Goal: Task Accomplishment & Management: Use online tool/utility

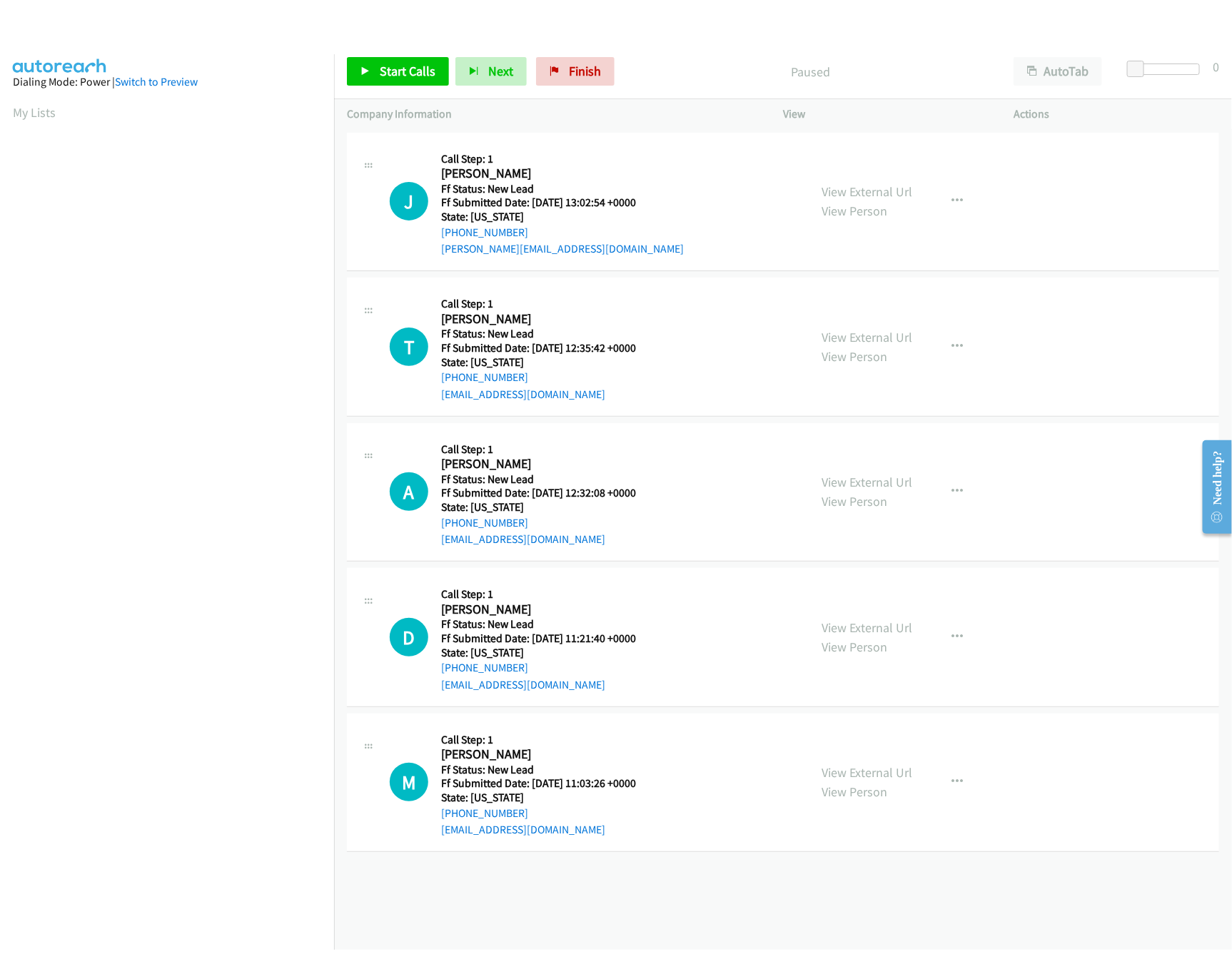
scroll to position [0, 5]
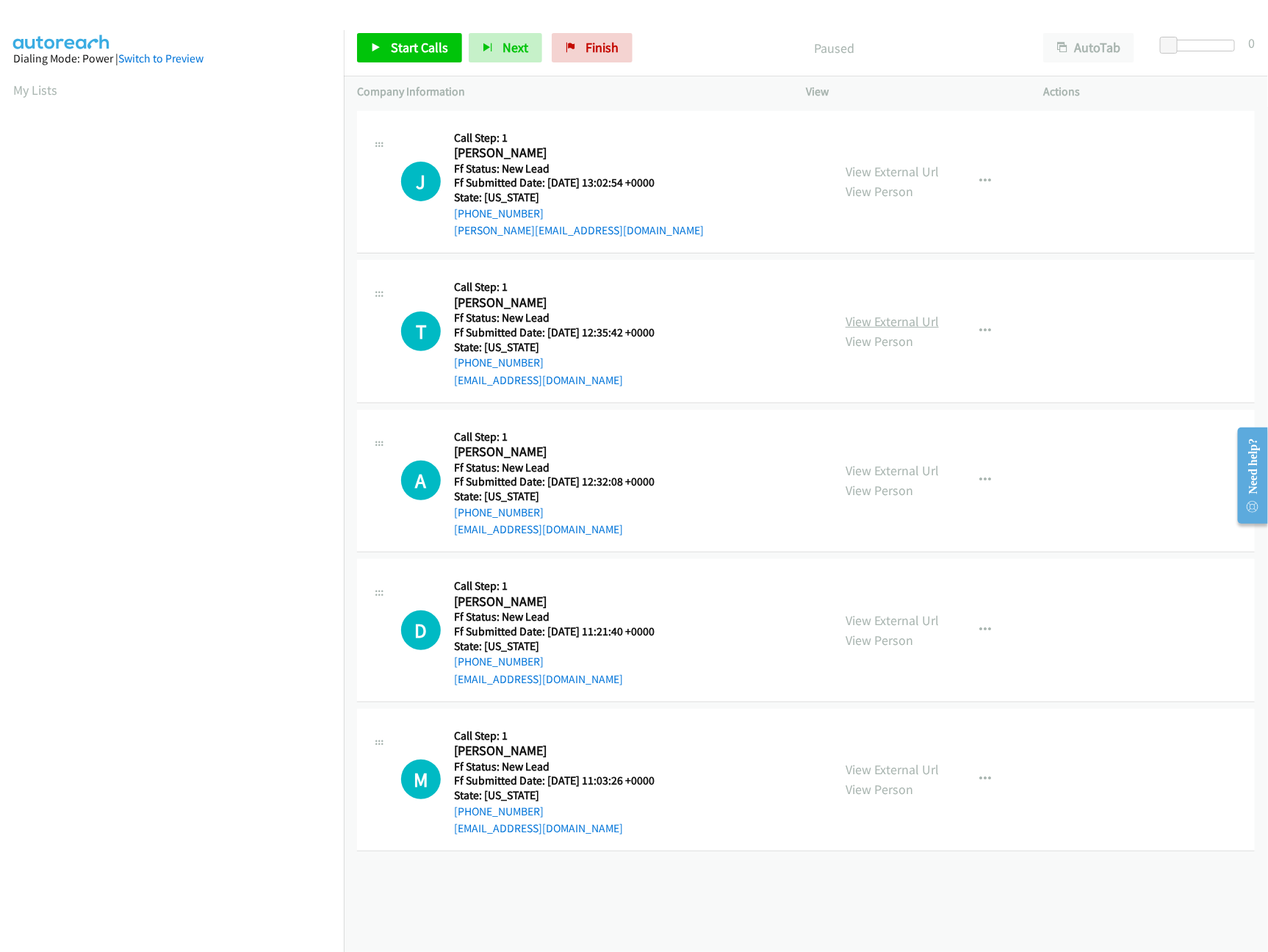
click at [871, 324] on link "View External Url" at bounding box center [892, 321] width 93 height 17
click at [887, 183] on link "View Person" at bounding box center [880, 191] width 68 height 17
click at [887, 175] on link "View External Url" at bounding box center [892, 171] width 93 height 17
click at [876, 473] on link "View External Url" at bounding box center [892, 470] width 93 height 17
click at [433, 62] on link "Start Calls" at bounding box center [409, 48] width 105 height 30
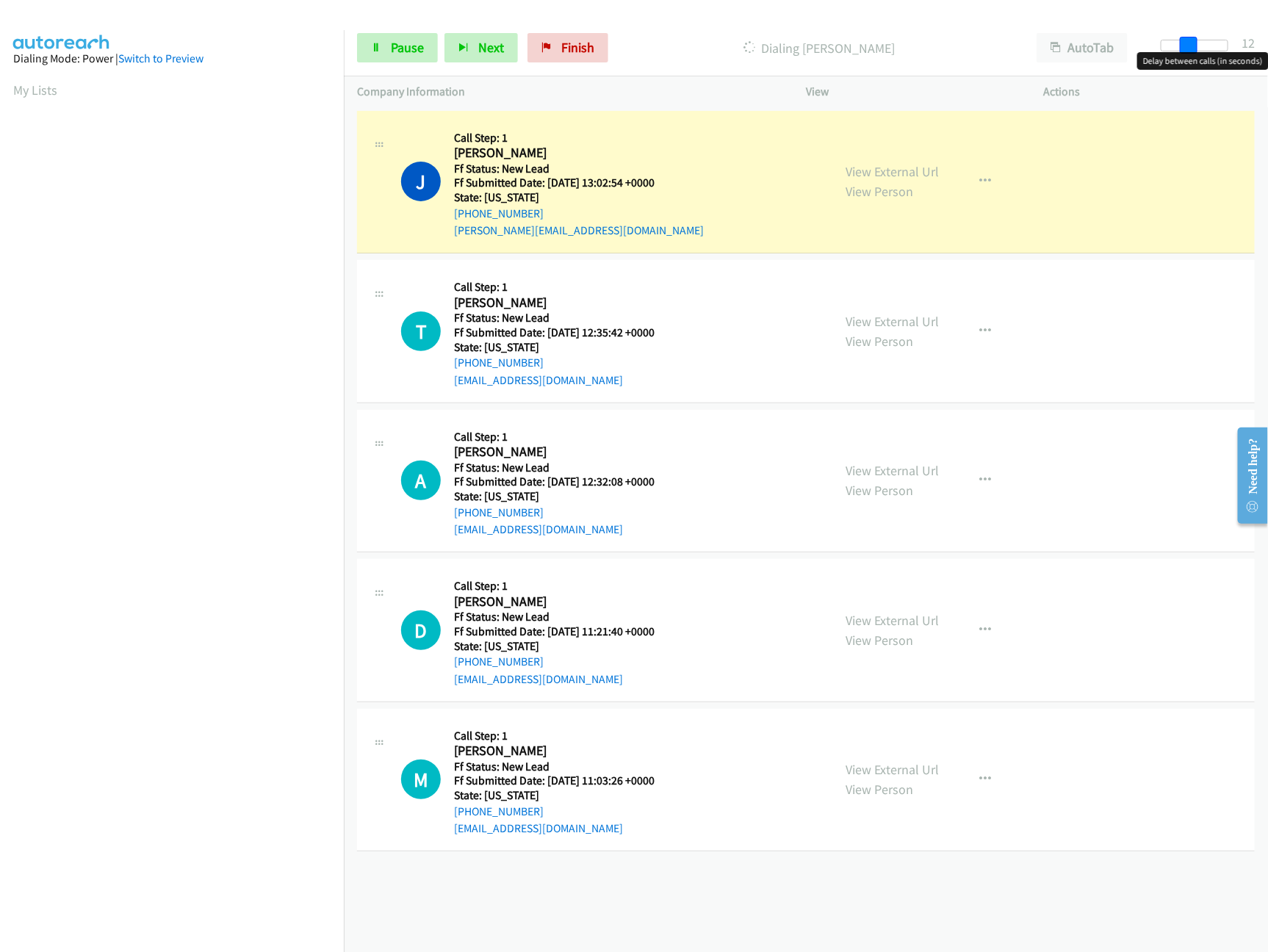
drag, startPoint x: 1173, startPoint y: 43, endPoint x: 1200, endPoint y: 51, distance: 28.2
click at [1200, 51] on body "Start Calls Pause Next Finish Dialing John Lanier AutoTab AutoTab 12 Company In…" at bounding box center [634, 35] width 1268 height 70
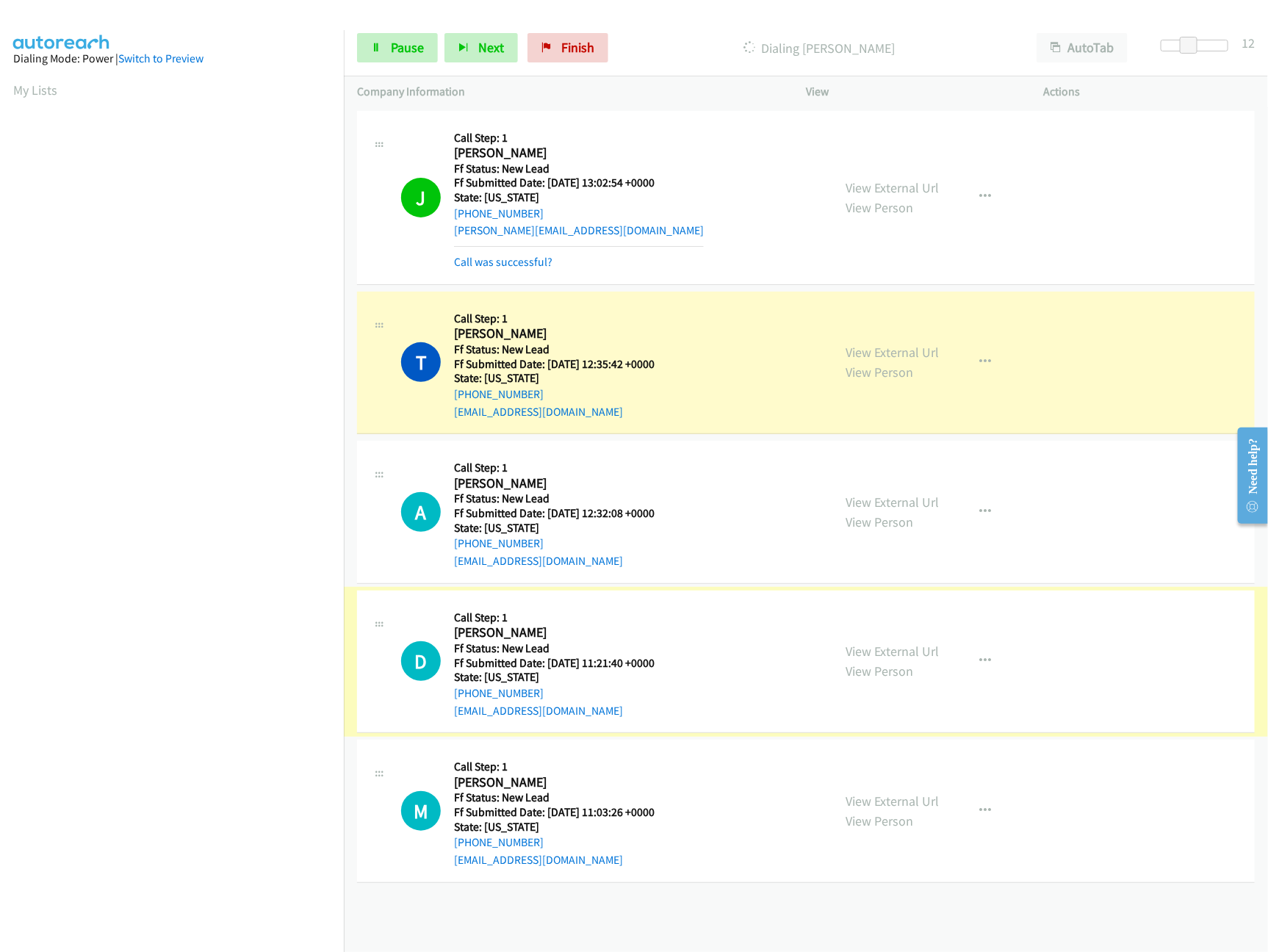
click at [846, 647] on link "View External Url" at bounding box center [892, 651] width 93 height 17
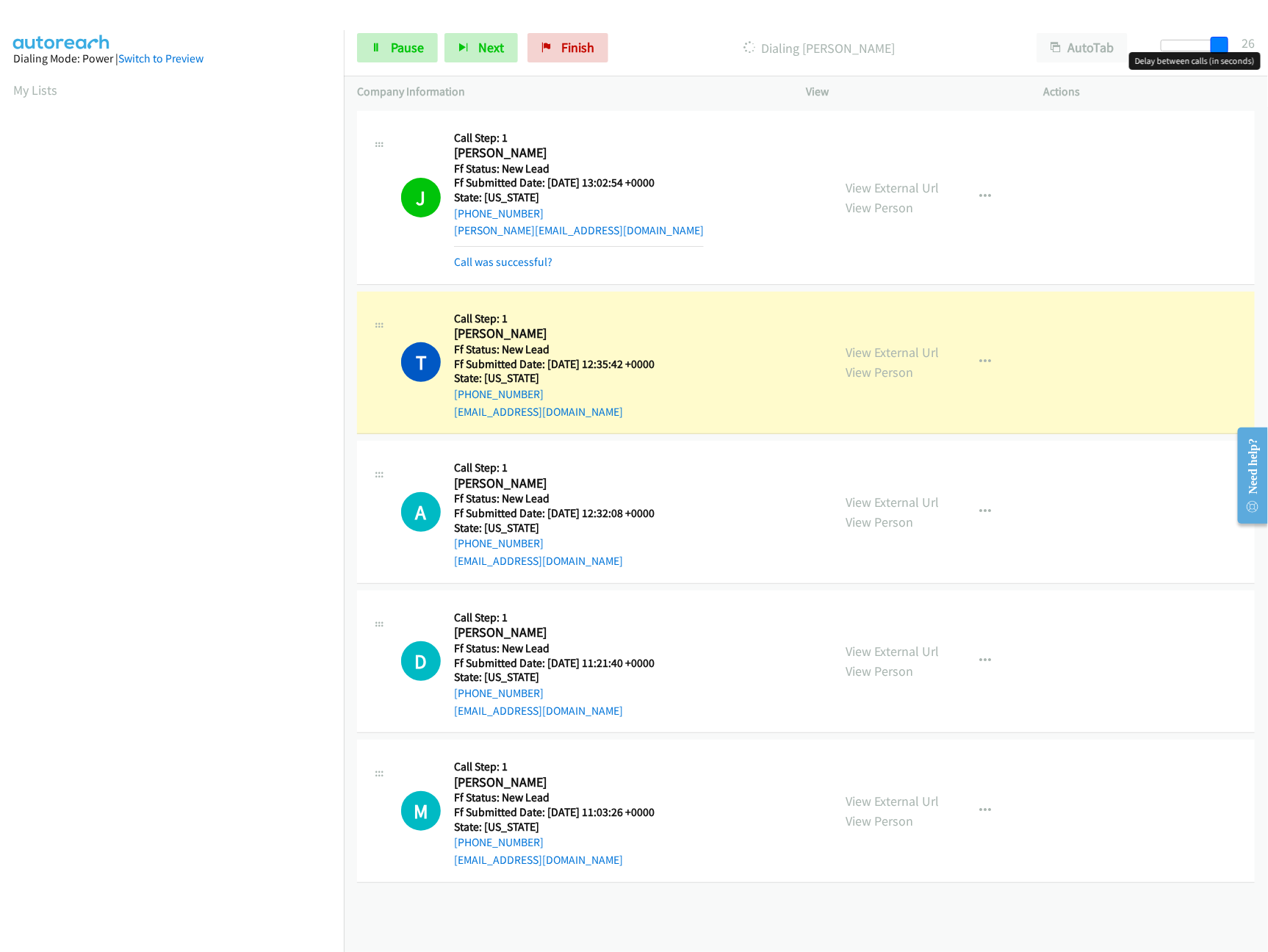
drag, startPoint x: 1195, startPoint y: 43, endPoint x: 1225, endPoint y: 51, distance: 31.0
click at [1225, 51] on body "Start Calls Pause Next Finish Dialing Tatiana Abaya AutoTab AutoTab 26 Company …" at bounding box center [634, 35] width 1268 height 70
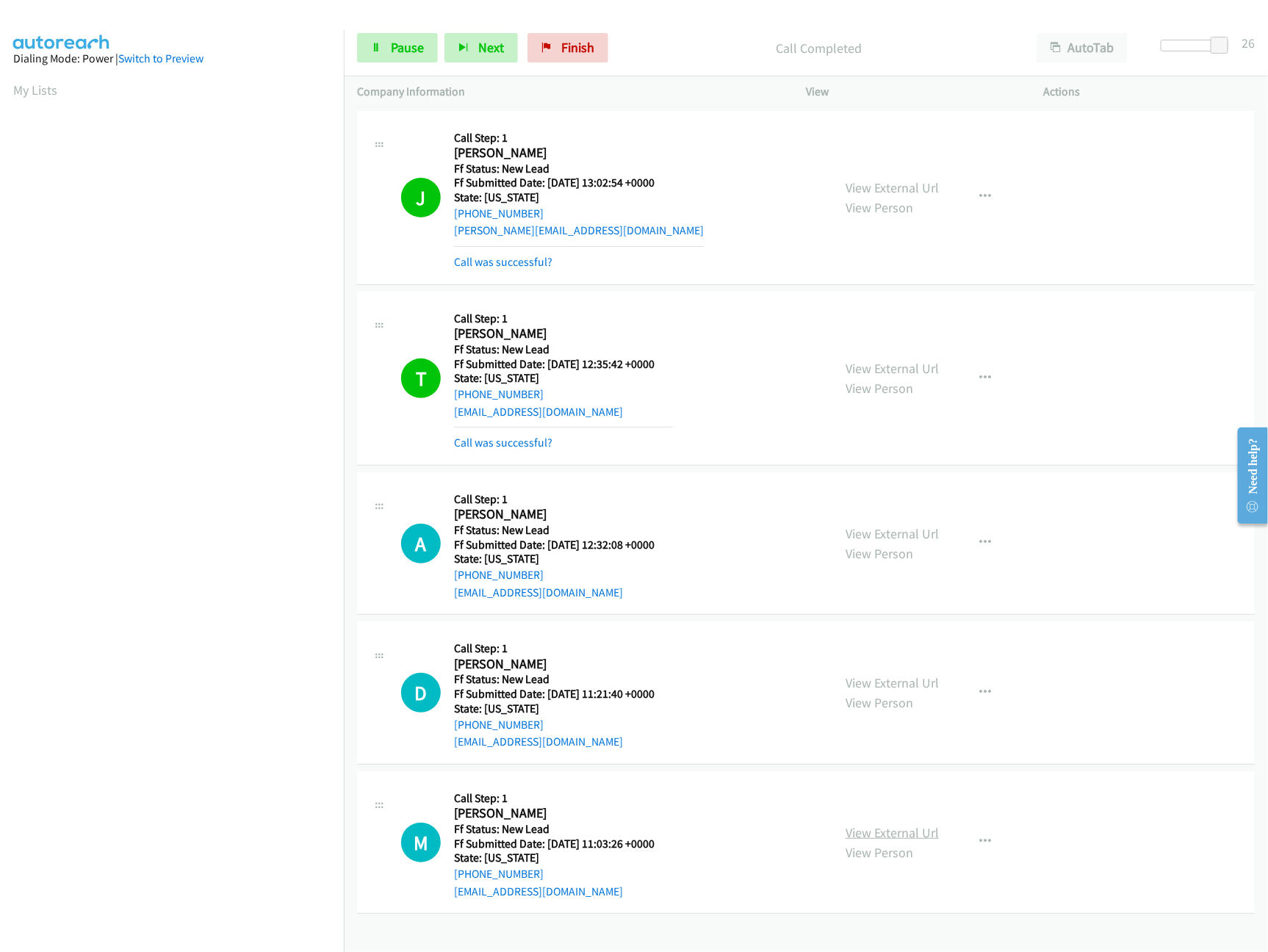
click at [908, 832] on link "View External Url" at bounding box center [892, 832] width 93 height 17
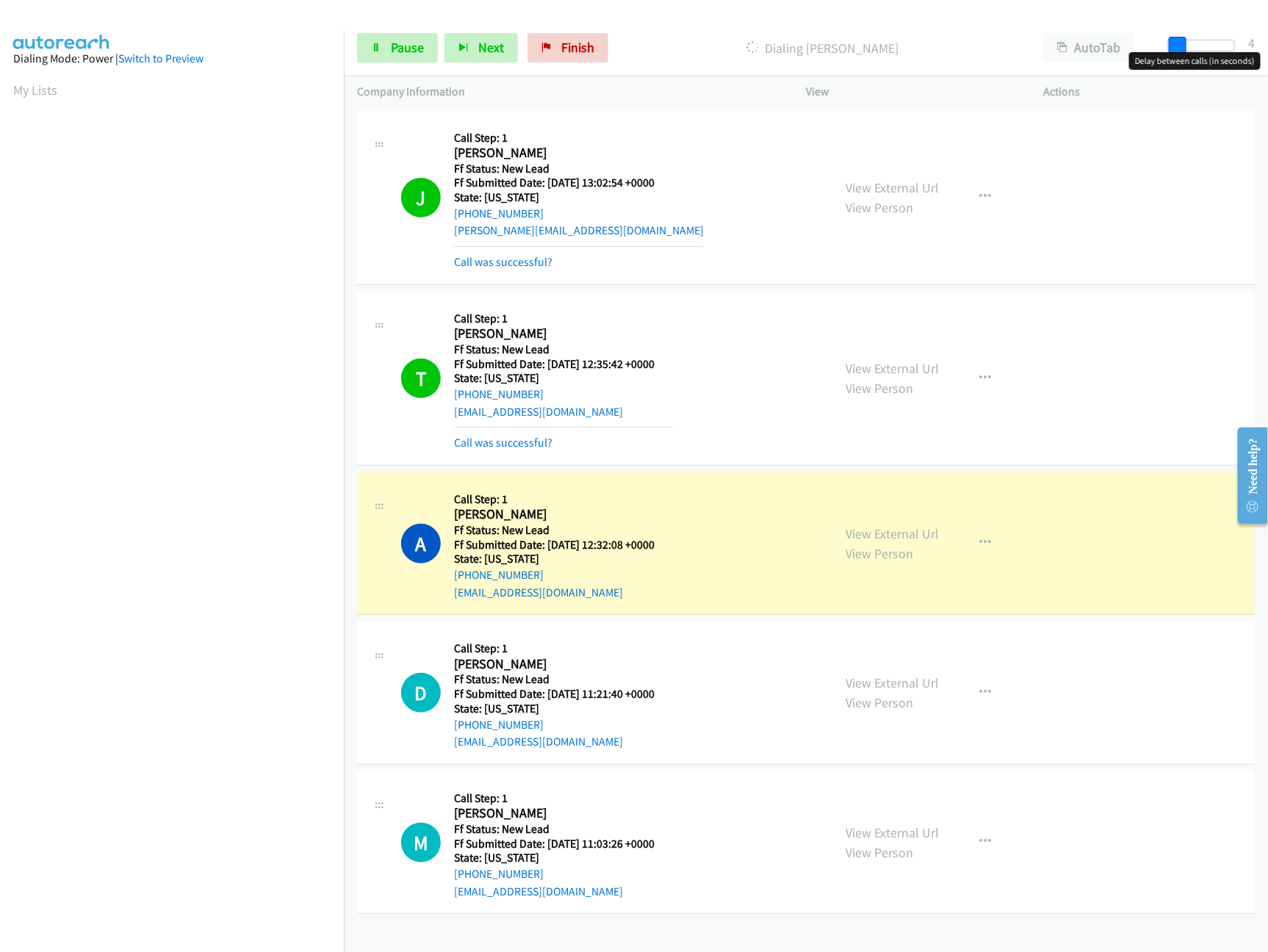
drag, startPoint x: 1221, startPoint y: 40, endPoint x: 1173, endPoint y: 42, distance: 48.0
click at [1173, 42] on span at bounding box center [1177, 45] width 17 height 17
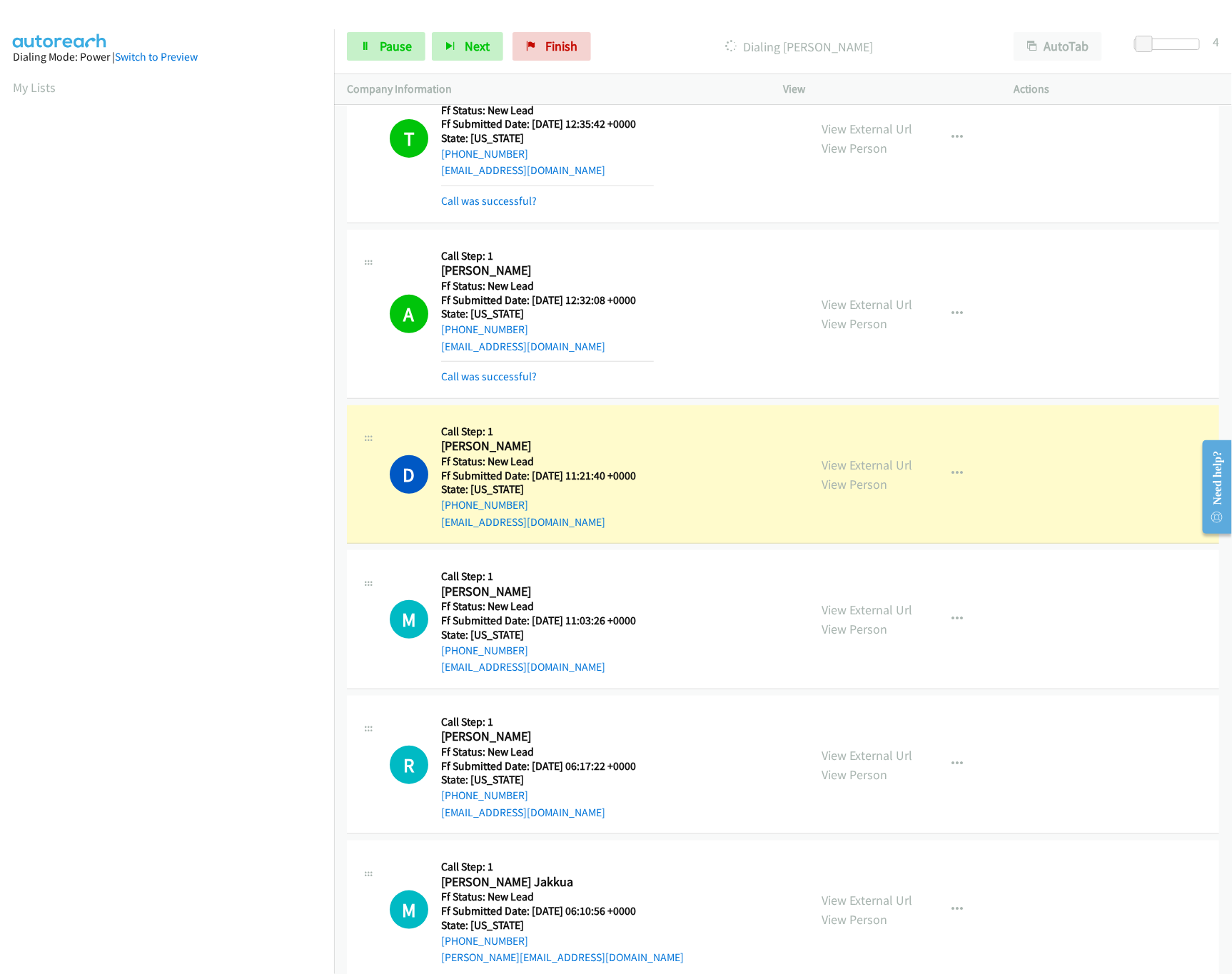
scroll to position [412, 0]
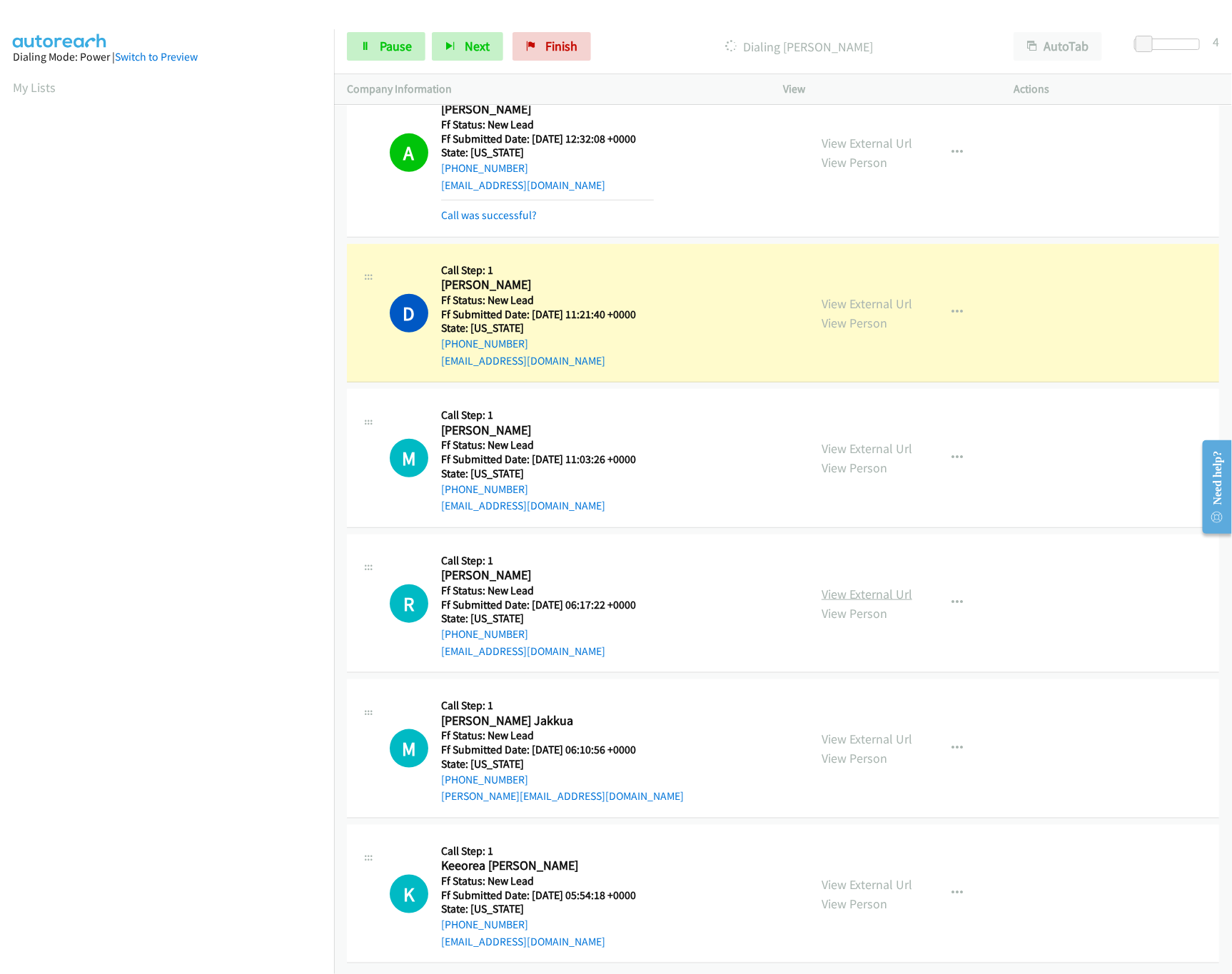
click at [866, 586] on link "View External Url" at bounding box center [867, 594] width 90 height 16
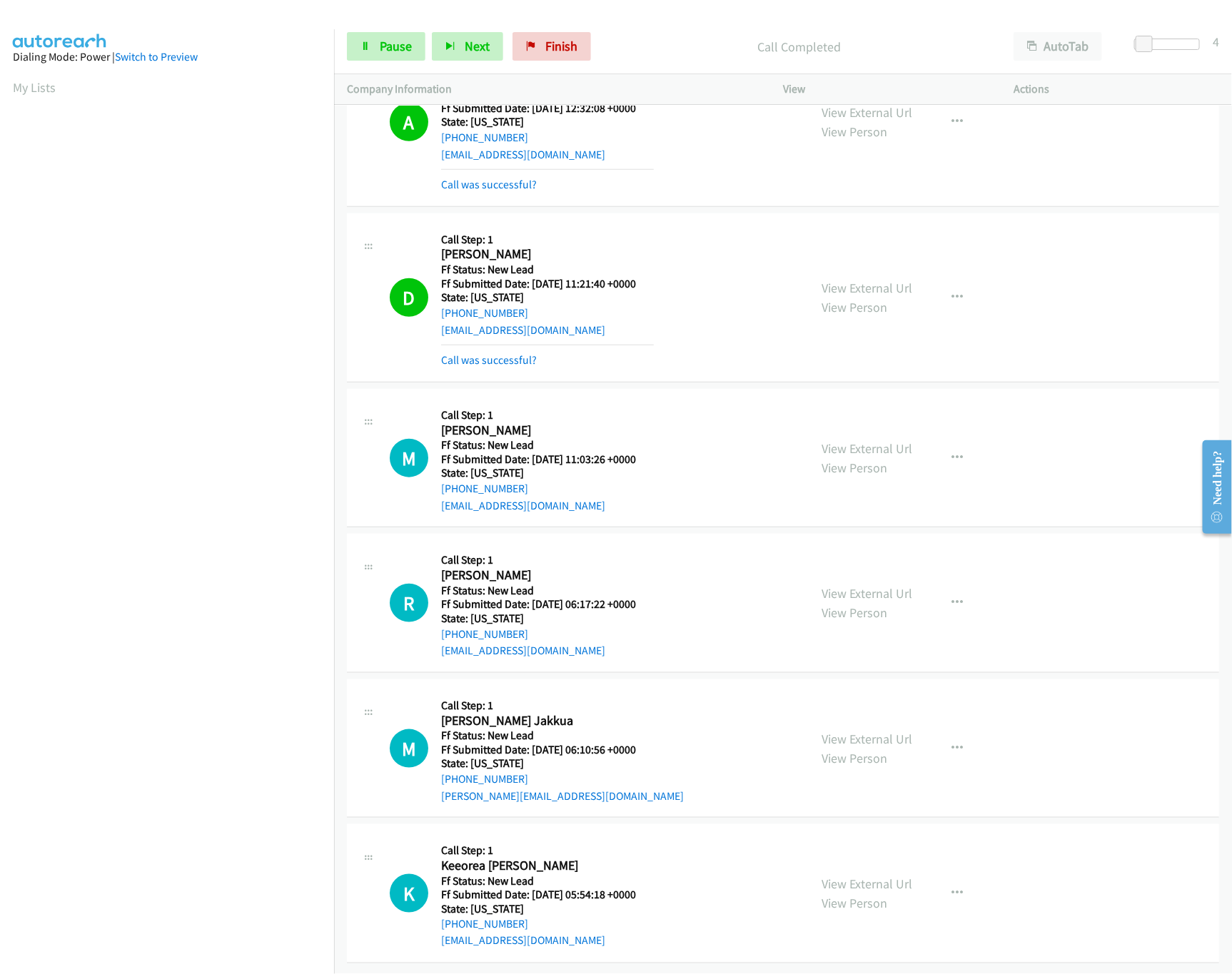
scroll to position [443, 0]
click at [386, 45] on span "Pause" at bounding box center [396, 46] width 32 height 16
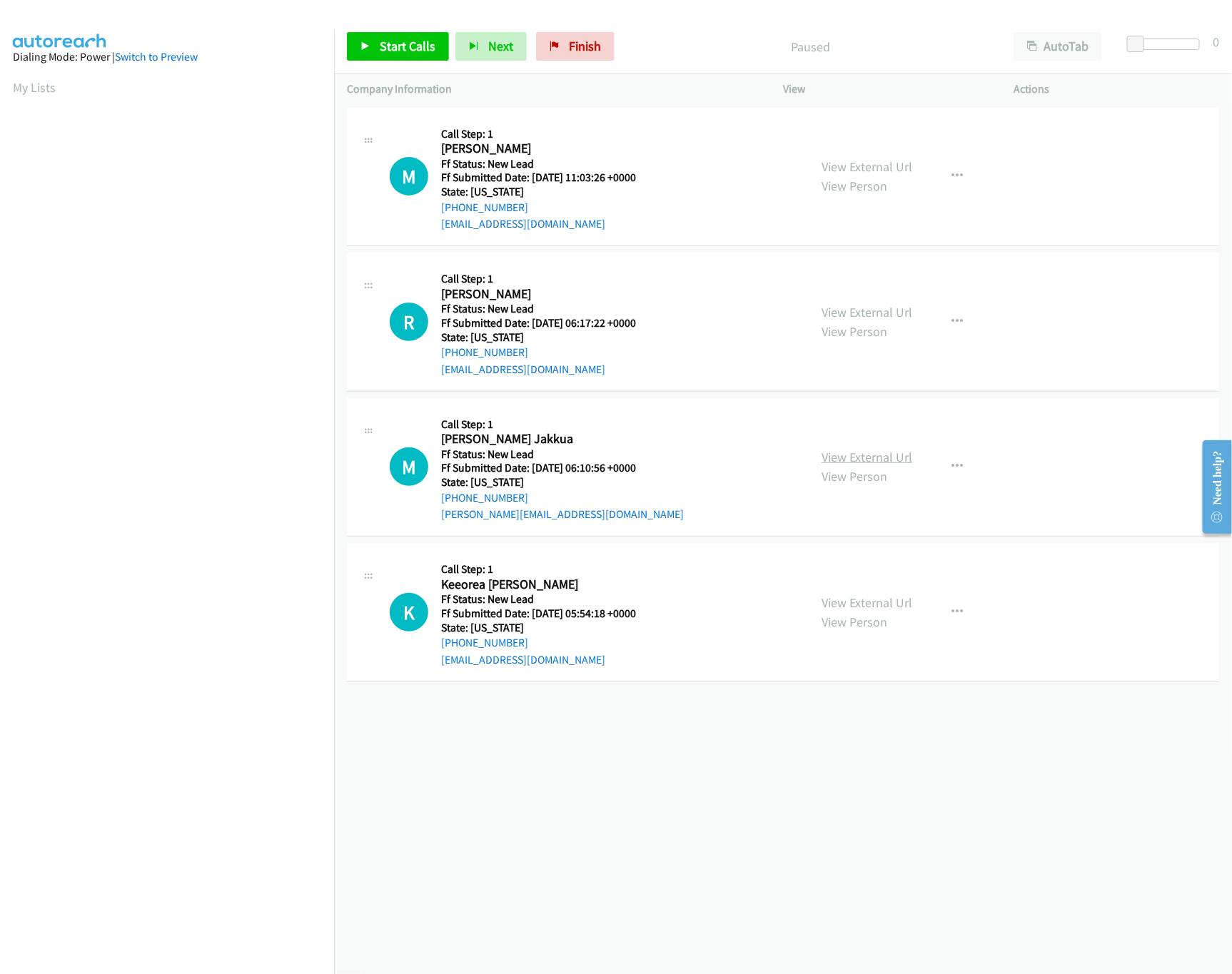
click at [864, 456] on link "View External Url" at bounding box center [867, 457] width 90 height 16
click at [831, 604] on link "View External Url" at bounding box center [867, 602] width 90 height 16
click at [394, 57] on link "Start Calls" at bounding box center [397, 47] width 102 height 29
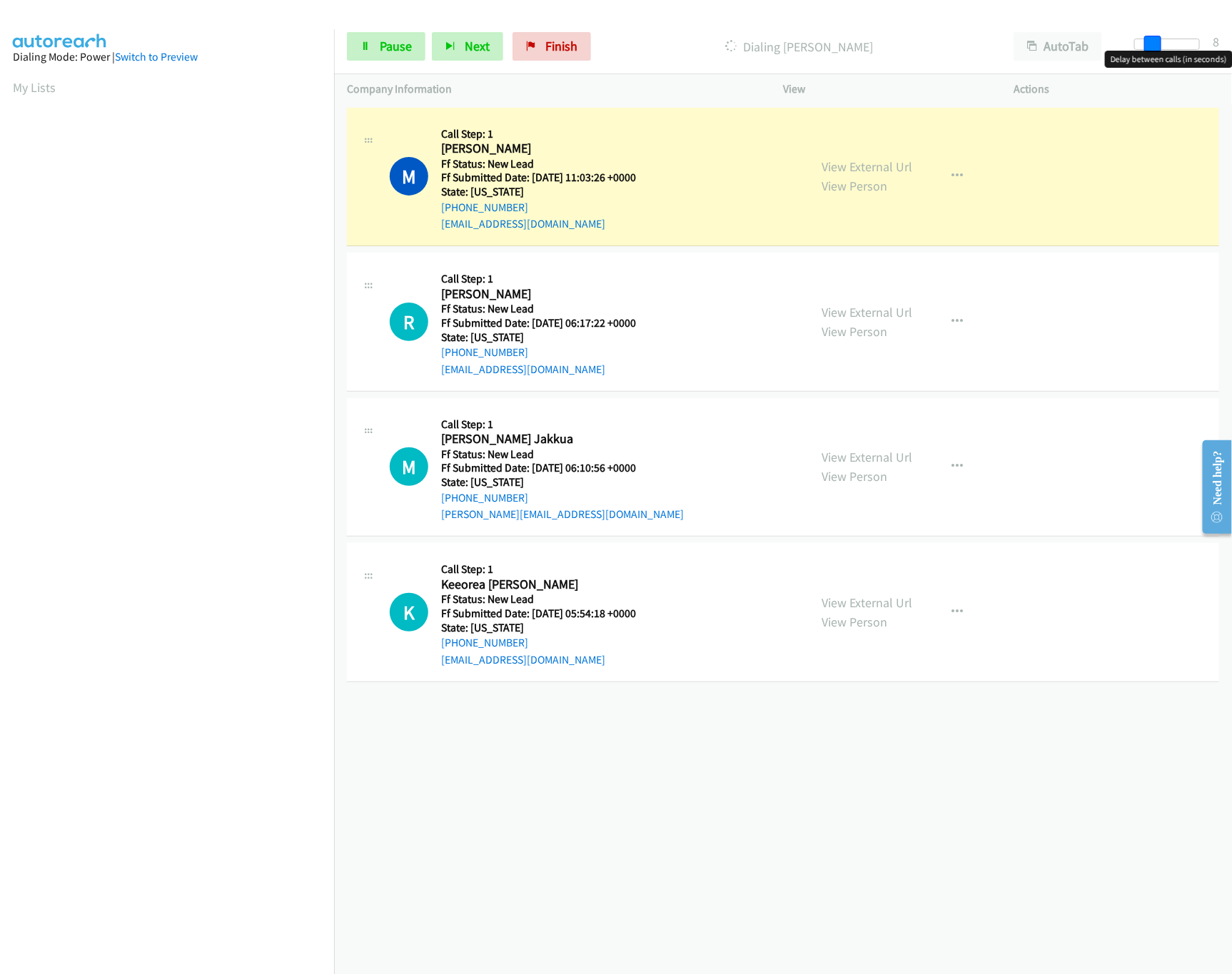
drag, startPoint x: 1139, startPoint y: 45, endPoint x: 1155, endPoint y: 45, distance: 16.0
click at [1155, 45] on span at bounding box center [1153, 44] width 17 height 17
click at [1148, 43] on span at bounding box center [1148, 44] width 17 height 17
drag, startPoint x: 621, startPoint y: 845, endPoint x: 621, endPoint y: 832, distance: 13.0
click at [621, 846] on div "+1 415-964-1034 Call failed - Please reload the list and try again The Callbar …" at bounding box center [783, 539] width 898 height 870
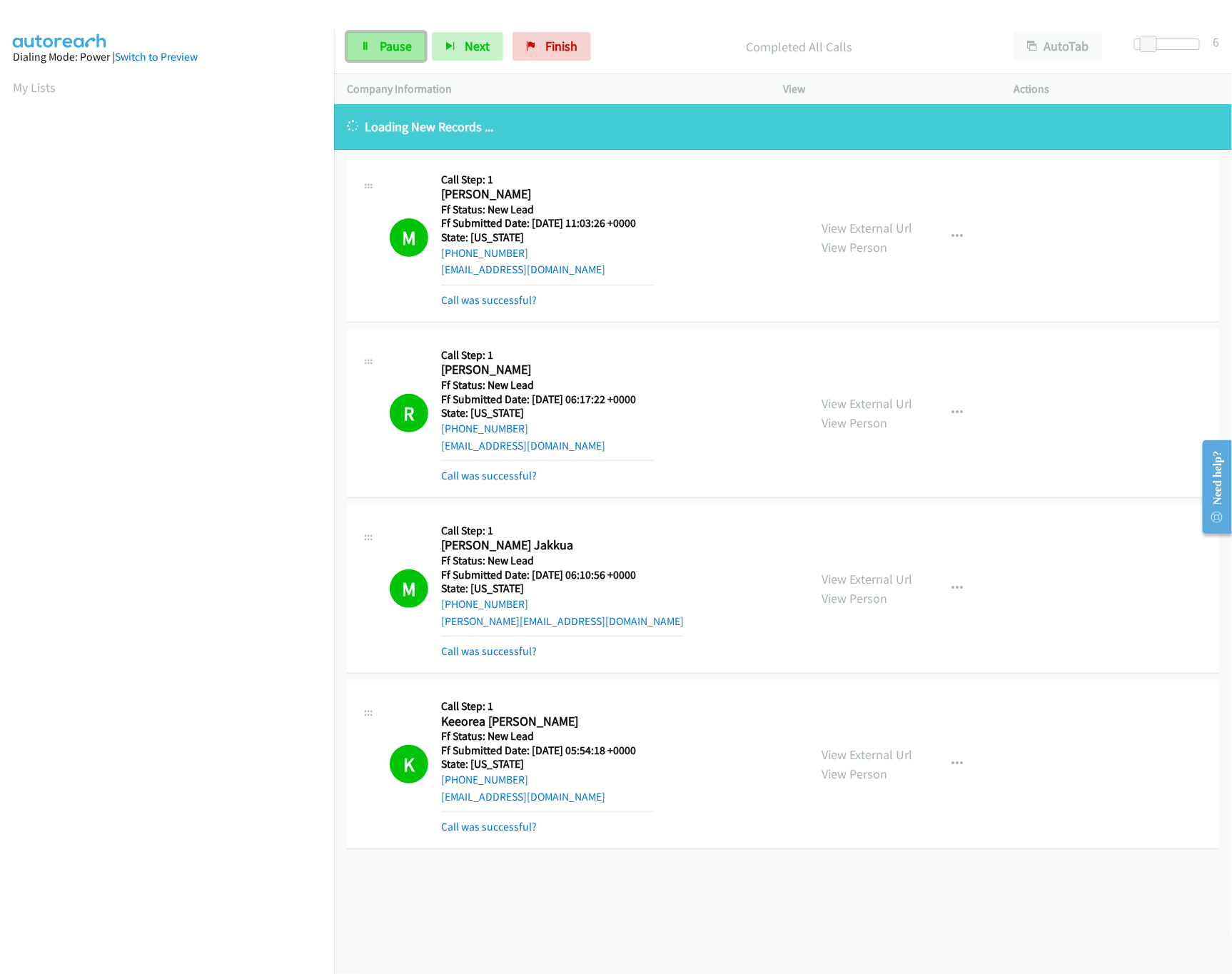
click at [395, 54] on link "Pause" at bounding box center [386, 47] width 79 height 29
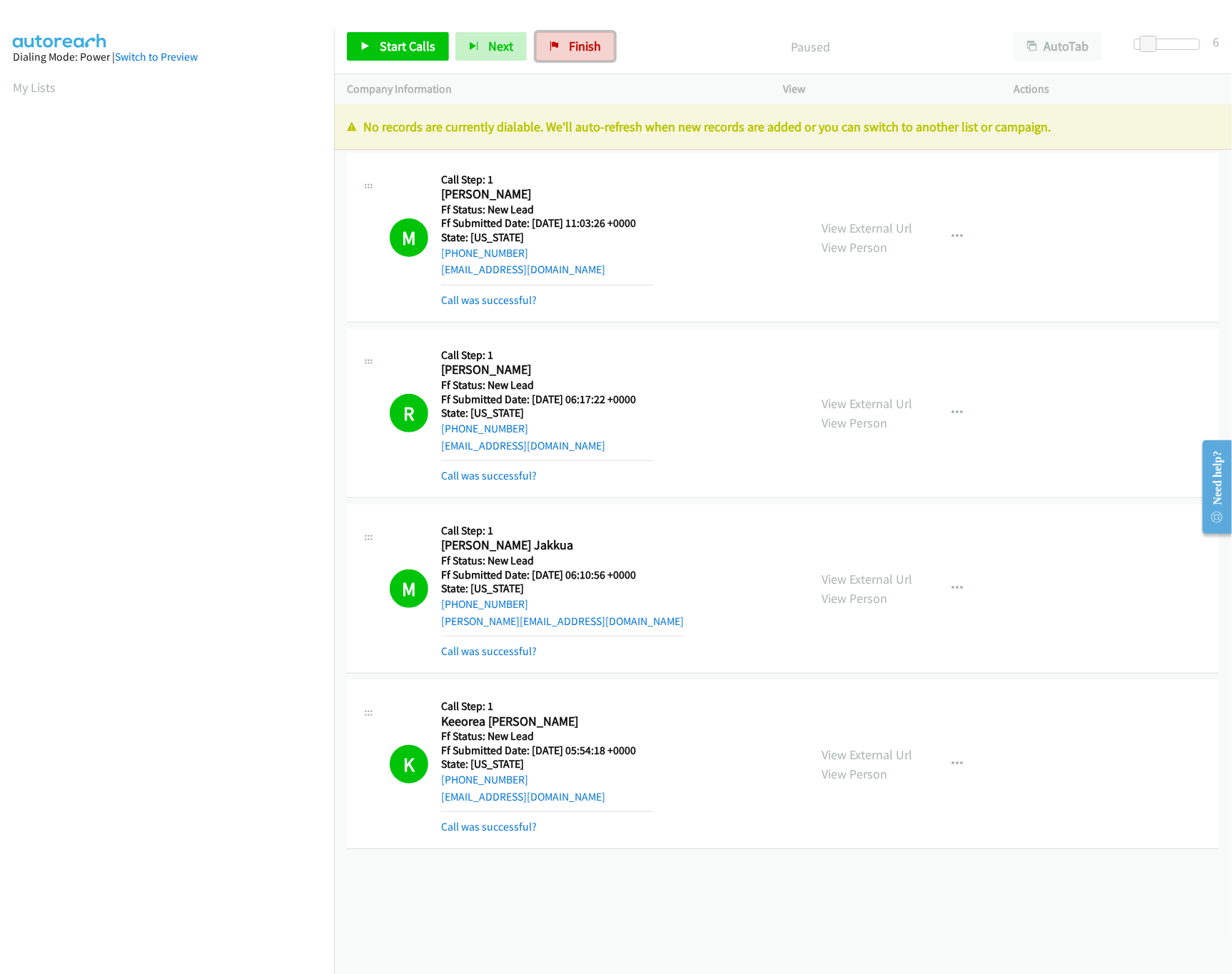
drag, startPoint x: 594, startPoint y: 57, endPoint x: 673, endPoint y: 64, distance: 79.3
click at [594, 57] on link "Finish" at bounding box center [575, 47] width 79 height 29
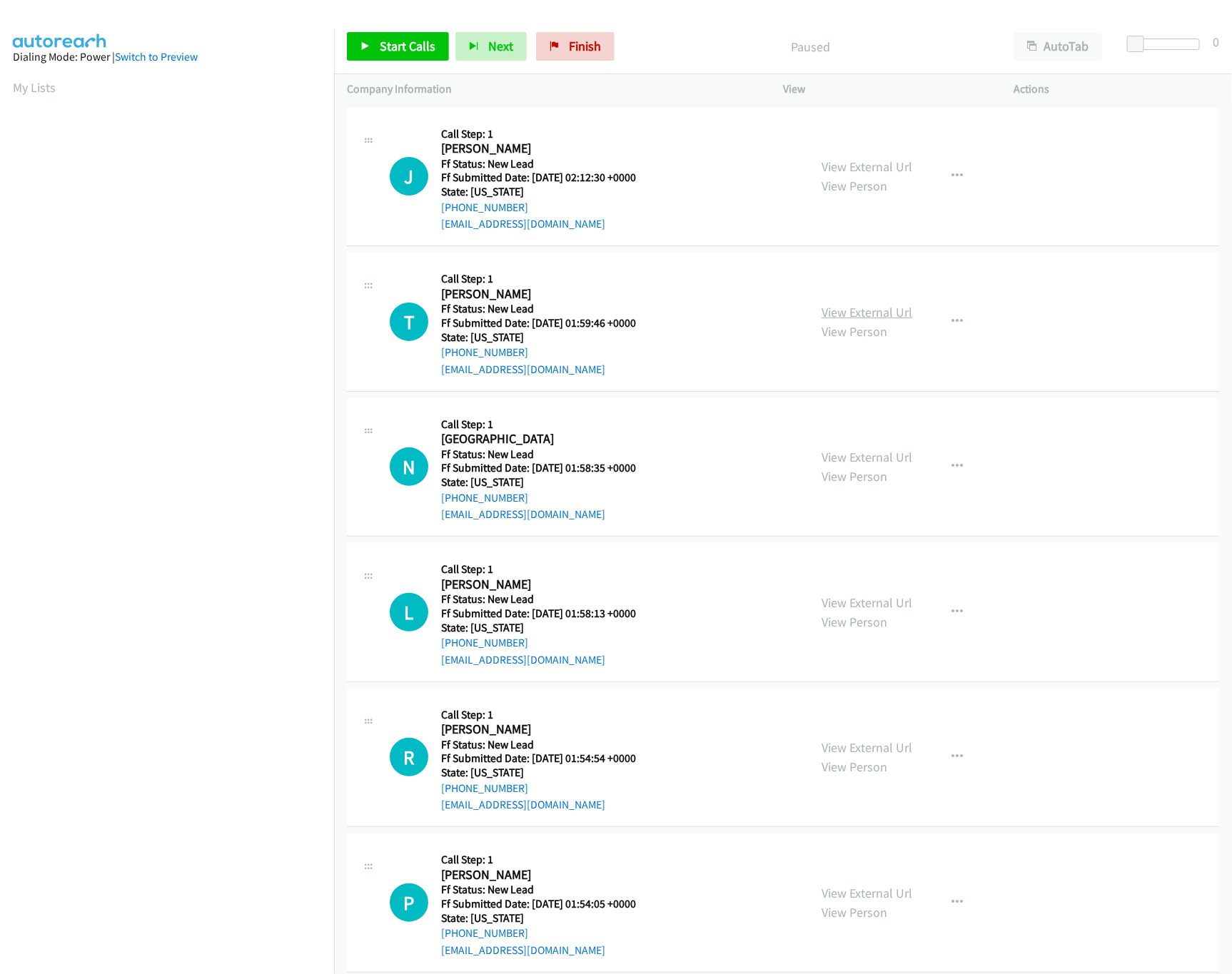
click at [872, 318] on link "View External Url" at bounding box center [867, 312] width 90 height 16
click at [879, 167] on link "View External Url" at bounding box center [867, 166] width 90 height 16
click at [388, 41] on span "Start Calls" at bounding box center [408, 46] width 56 height 16
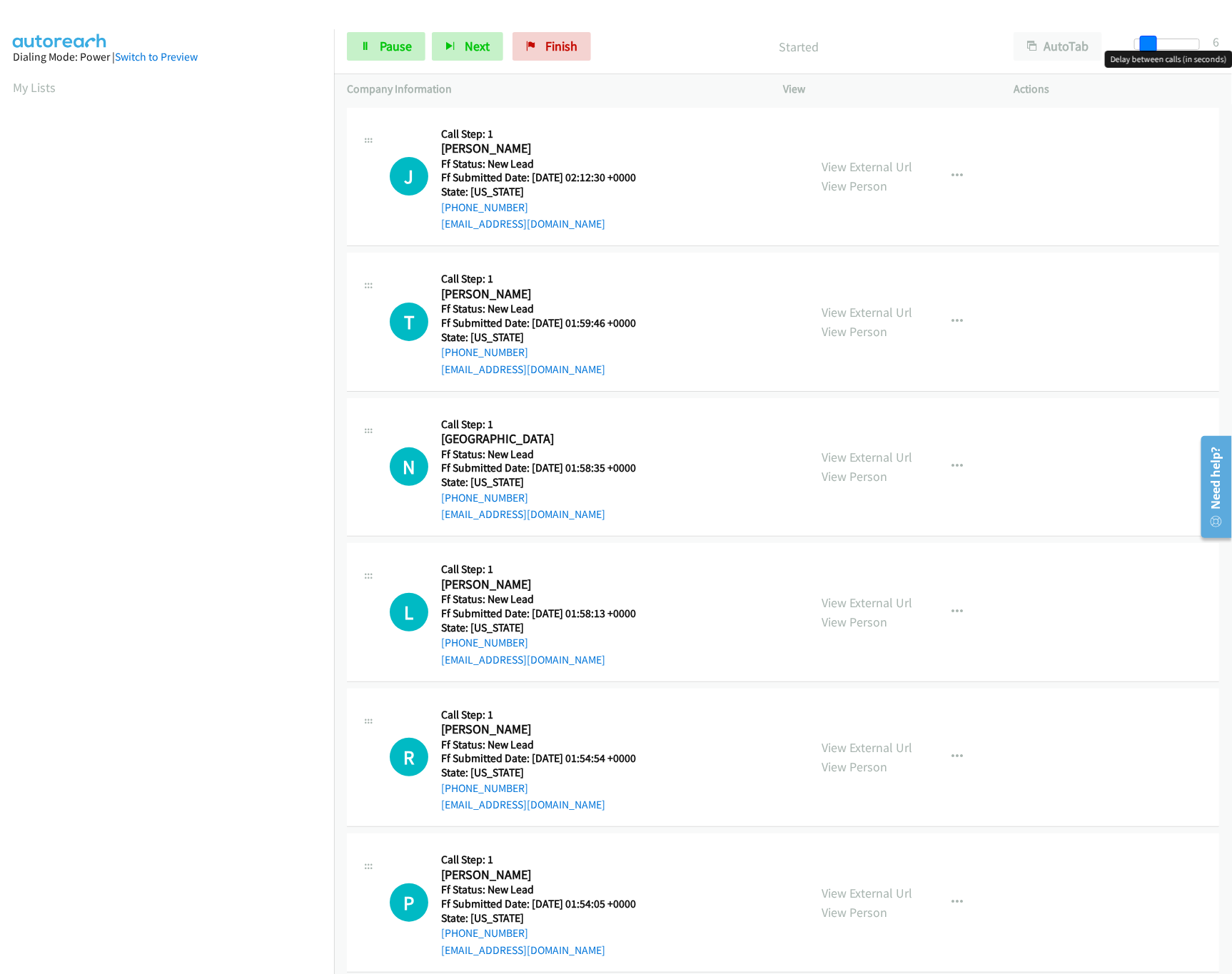
drag, startPoint x: 1140, startPoint y: 41, endPoint x: 1148, endPoint y: 41, distance: 8.0
click at [1148, 41] on span at bounding box center [1148, 44] width 17 height 17
click at [840, 447] on div "View External Url View Person" at bounding box center [867, 467] width 90 height 39
click at [840, 454] on link "View External Url" at bounding box center [867, 457] width 90 height 16
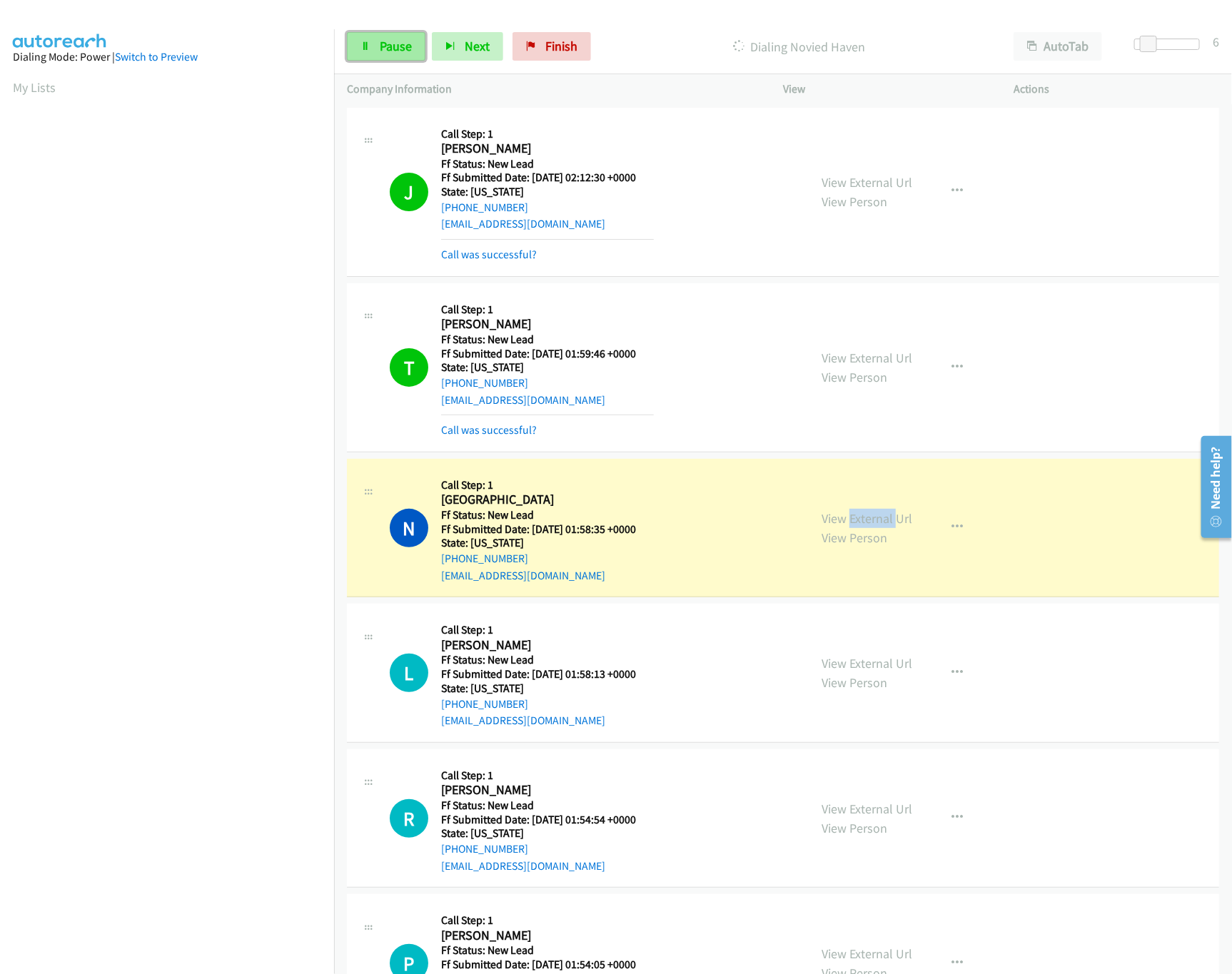
click at [398, 58] on link "Pause" at bounding box center [386, 47] width 79 height 29
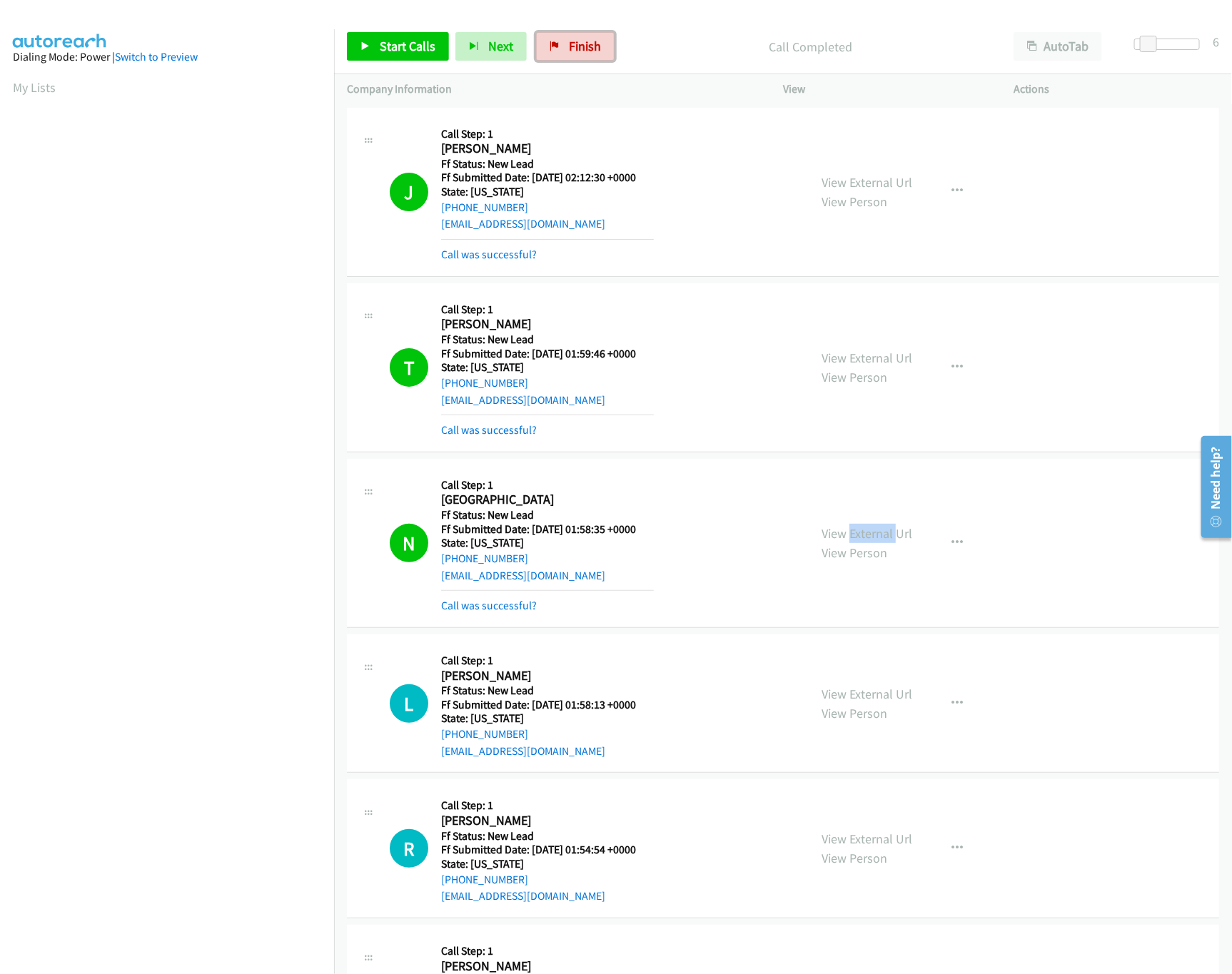
drag, startPoint x: 566, startPoint y: 41, endPoint x: 666, endPoint y: 68, distance: 103.6
click at [569, 41] on span "Finish" at bounding box center [585, 46] width 32 height 16
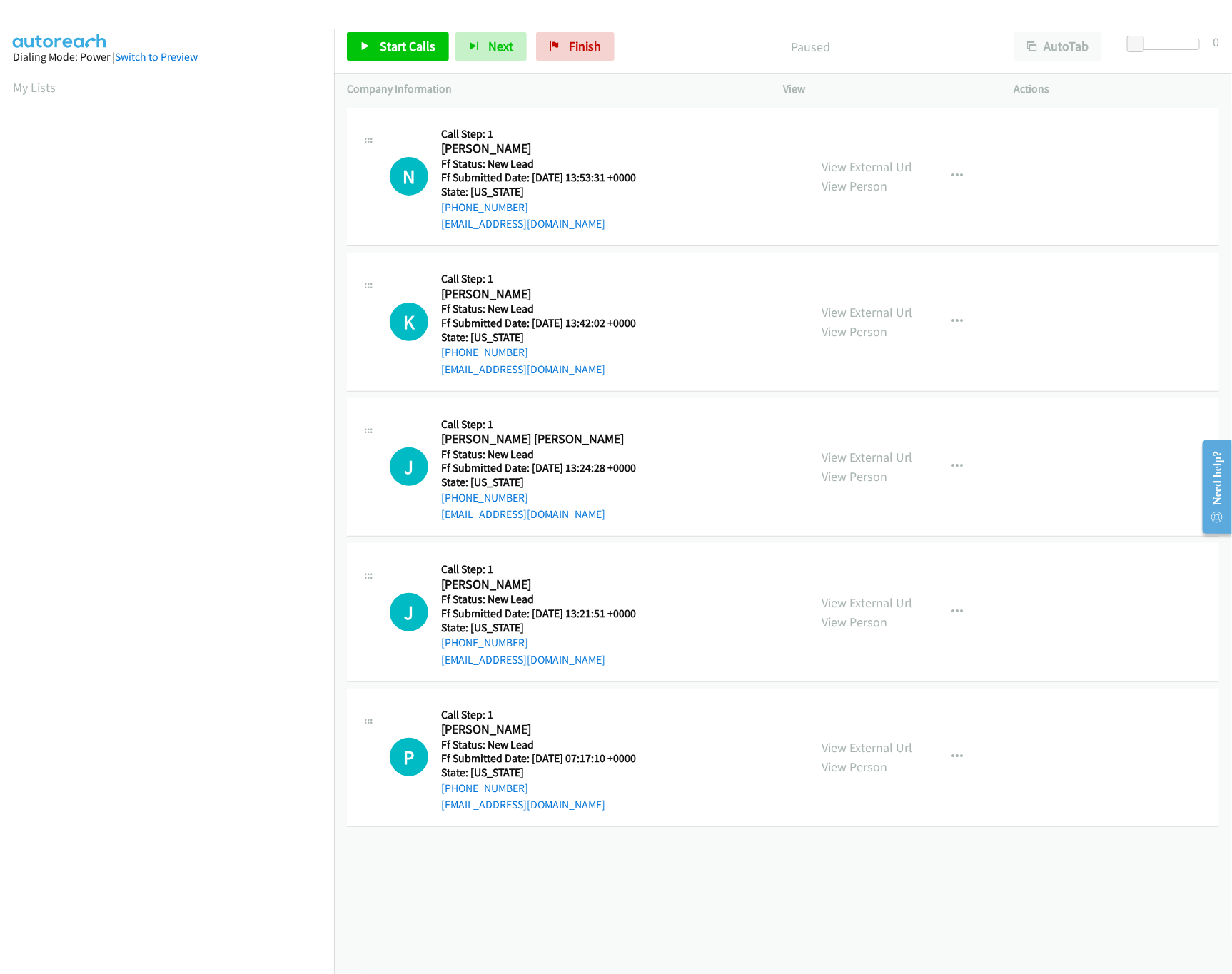
click at [700, 876] on div "[PHONE_NUMBER] Call failed - Please reload the list and try again The Callbar F…" at bounding box center [783, 539] width 898 height 870
drag, startPoint x: 841, startPoint y: 310, endPoint x: 840, endPoint y: 254, distance: 56.0
click at [841, 310] on link "View External Url" at bounding box center [867, 312] width 90 height 16
click at [887, 158] on link "View External Url" at bounding box center [867, 166] width 90 height 16
click at [386, 48] on span "Start Calls" at bounding box center [408, 46] width 56 height 16
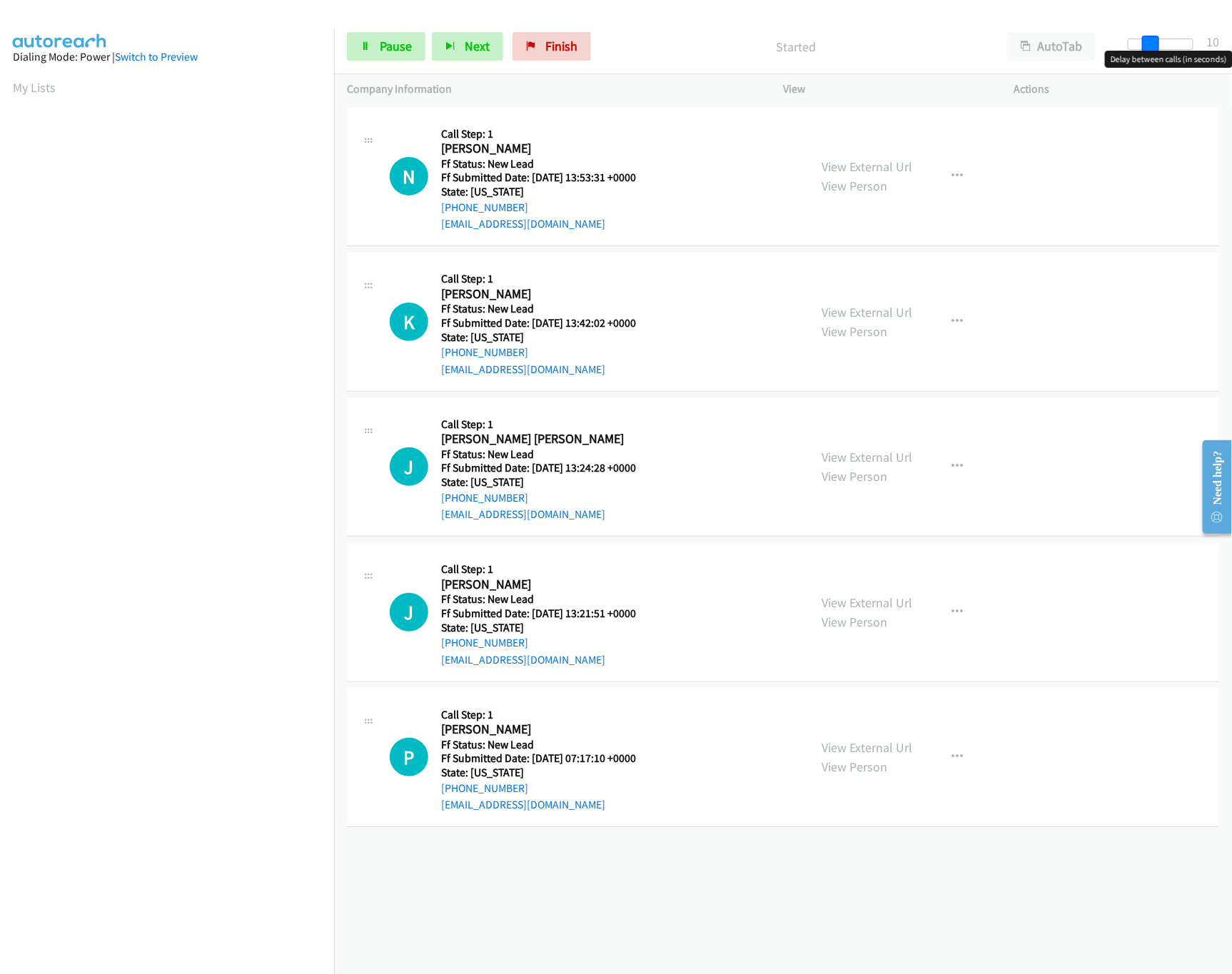
drag, startPoint x: 1139, startPoint y: 39, endPoint x: 1162, endPoint y: 39, distance: 23.0
click at [1159, 39] on span at bounding box center [1151, 44] width 17 height 17
click at [884, 449] on link "View External Url" at bounding box center [867, 457] width 90 height 16
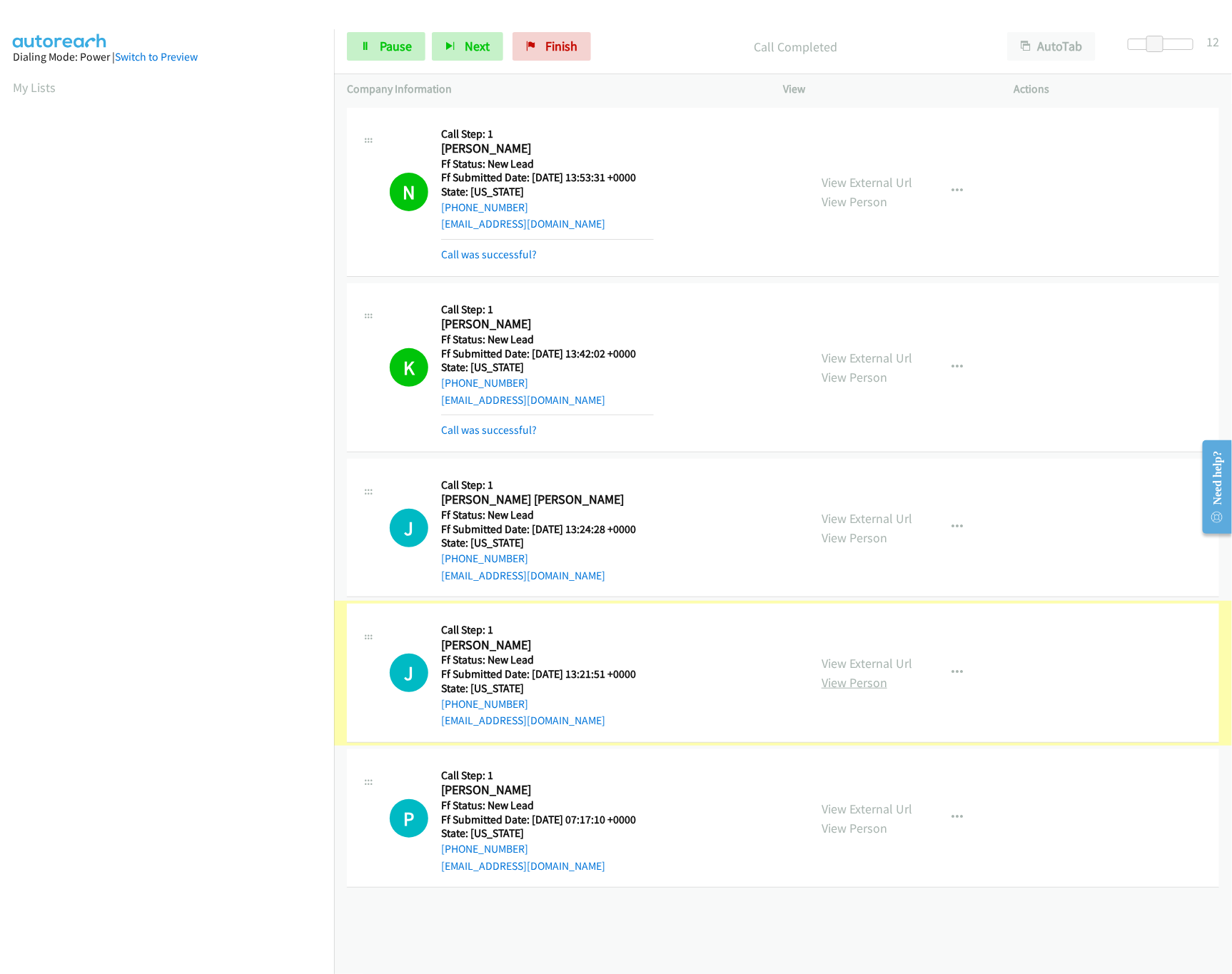
click at [842, 676] on link "View Person" at bounding box center [855, 682] width 66 height 16
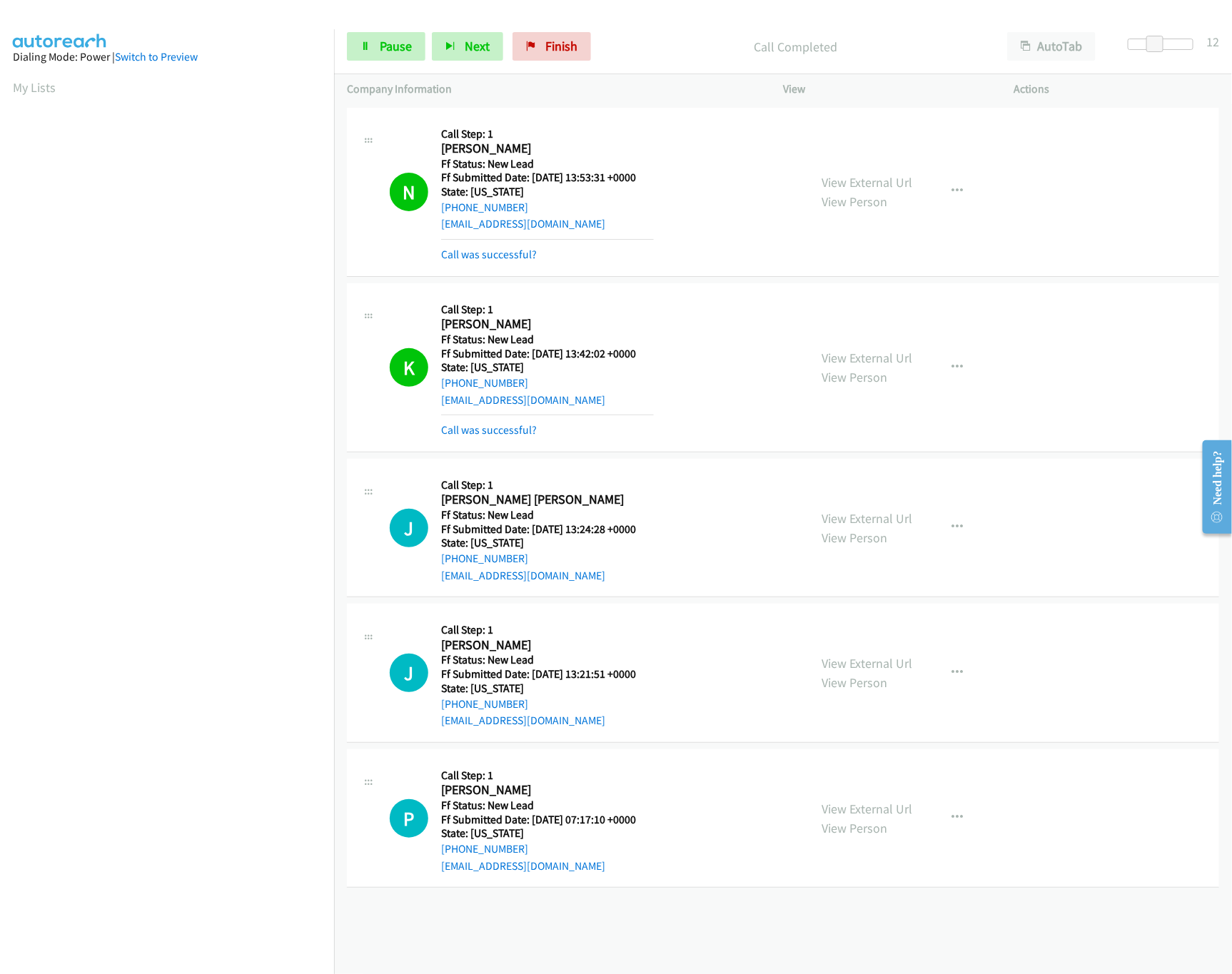
click at [845, 655] on div "View External Url View Person" at bounding box center [867, 673] width 90 height 39
click at [842, 671] on link "View External Url" at bounding box center [867, 663] width 90 height 16
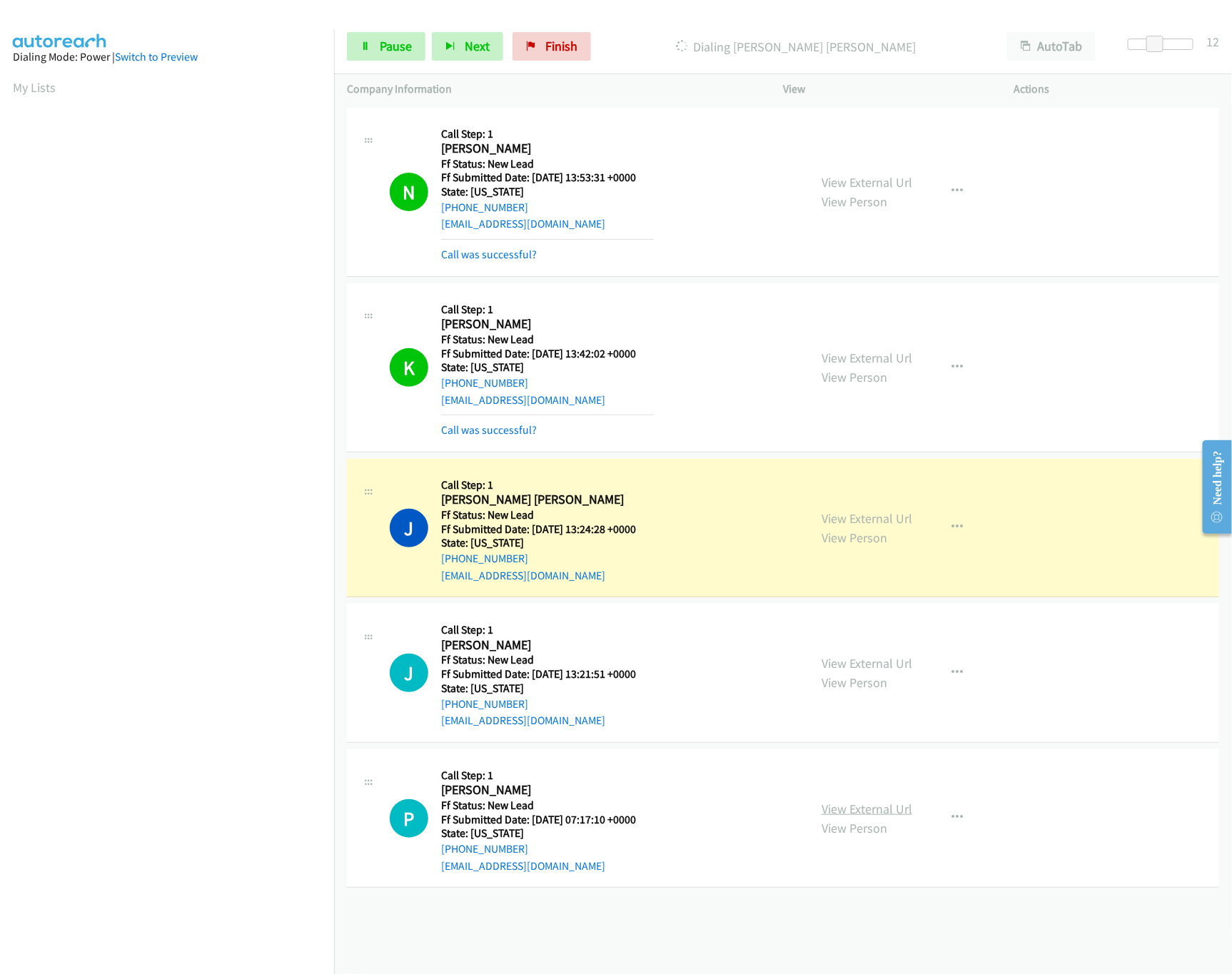
click at [849, 813] on link "View External Url" at bounding box center [867, 808] width 90 height 16
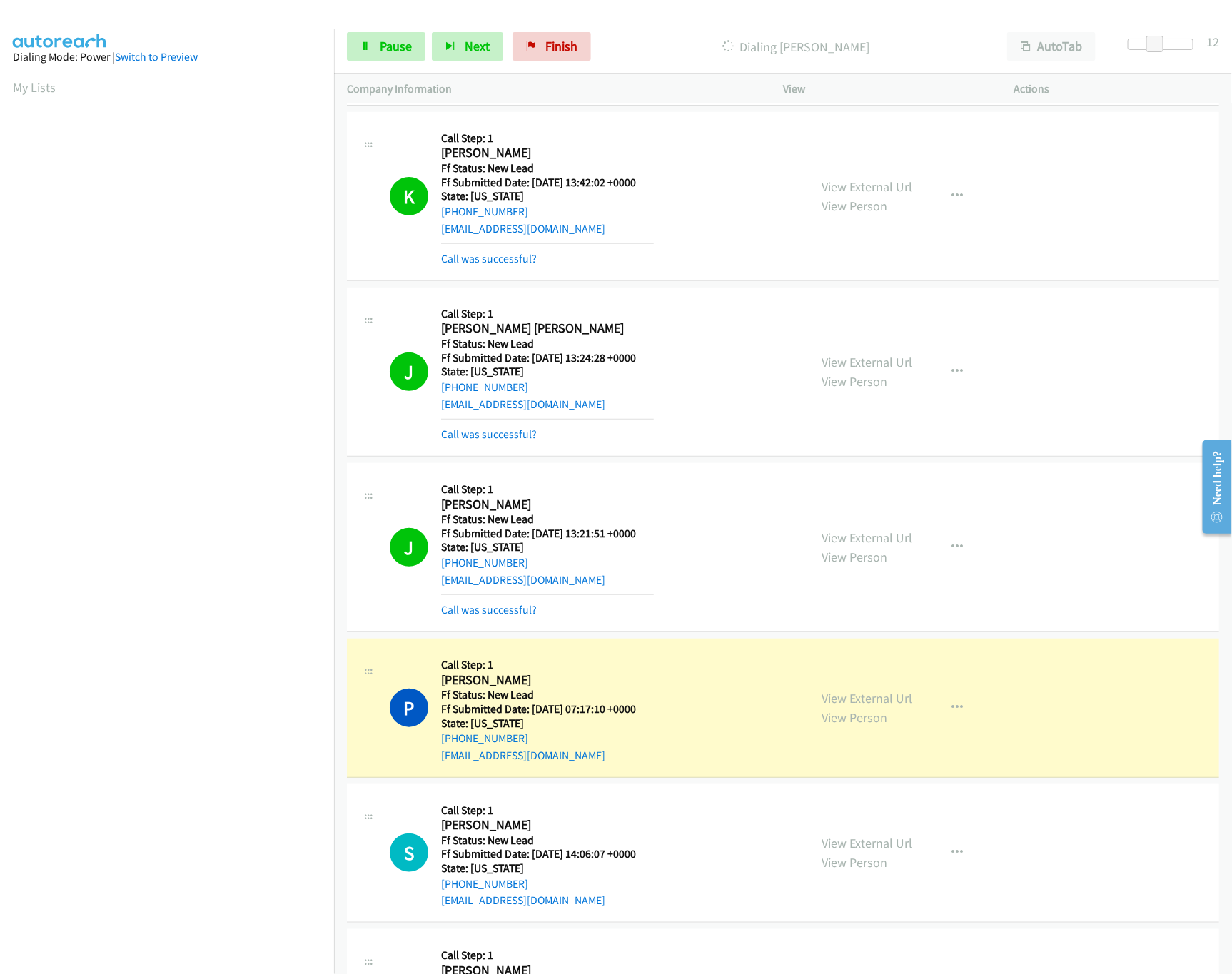
scroll to position [286, 0]
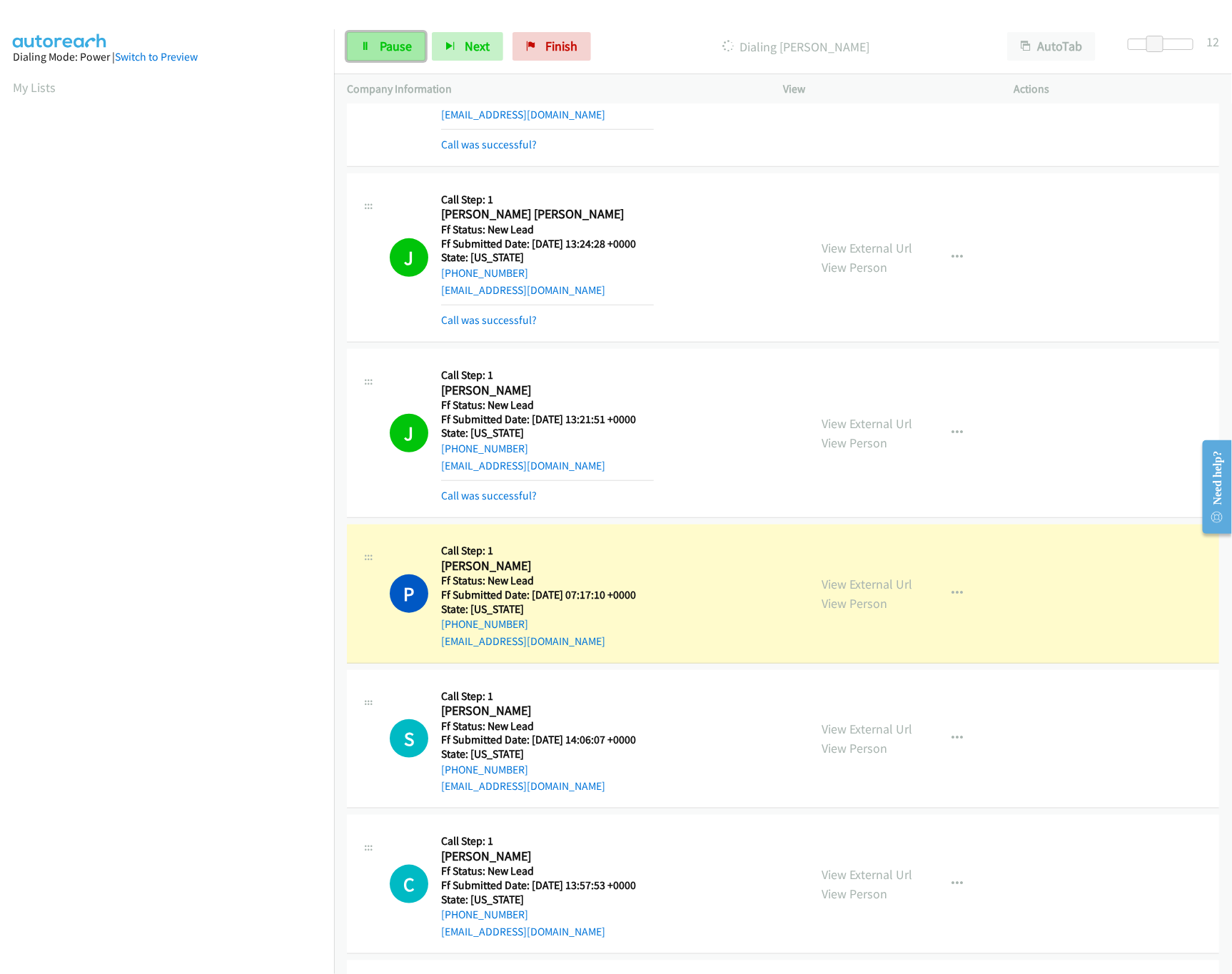
click at [388, 41] on span "Pause" at bounding box center [396, 46] width 32 height 16
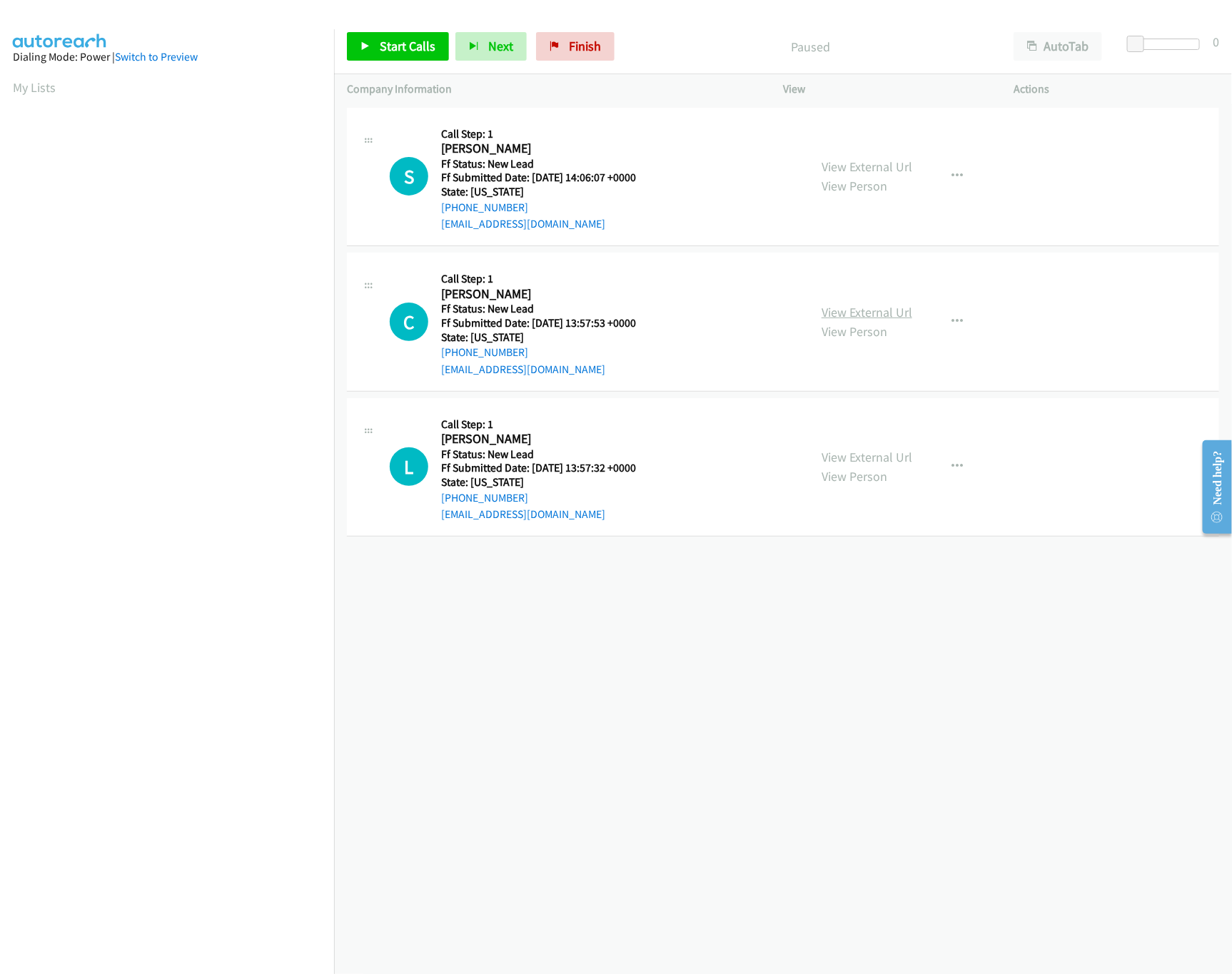
click at [852, 309] on link "View External Url" at bounding box center [867, 312] width 90 height 16
click at [845, 163] on link "View External Url" at bounding box center [867, 166] width 90 height 16
click at [383, 47] on span "Start Calls" at bounding box center [408, 46] width 56 height 16
drag, startPoint x: 1137, startPoint y: 43, endPoint x: 1158, endPoint y: 43, distance: 21.0
click at [1158, 43] on span at bounding box center [1151, 44] width 17 height 17
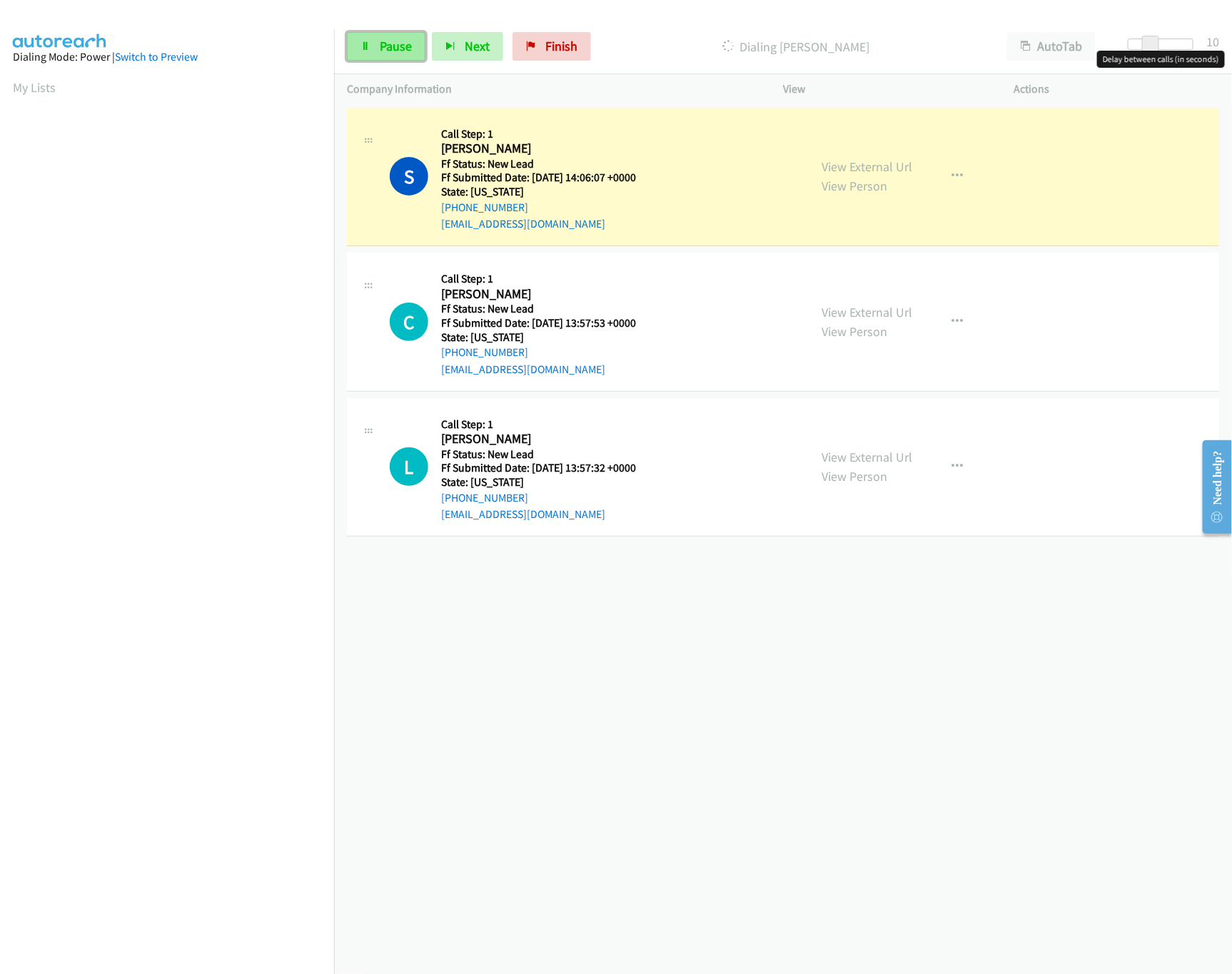
click at [360, 36] on link "Pause" at bounding box center [386, 47] width 79 height 29
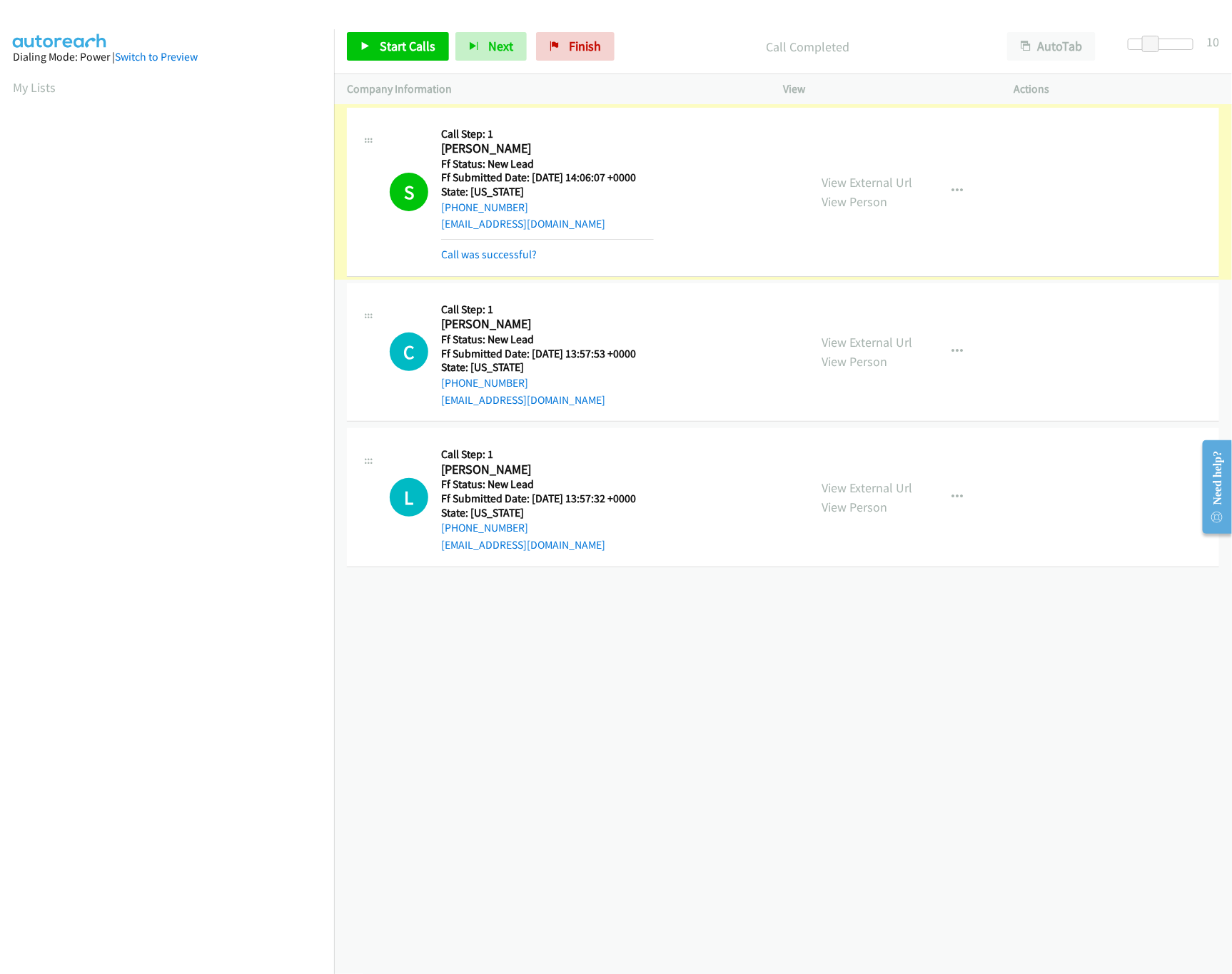
click at [508, 260] on link "Call was successful?" at bounding box center [489, 254] width 96 height 14
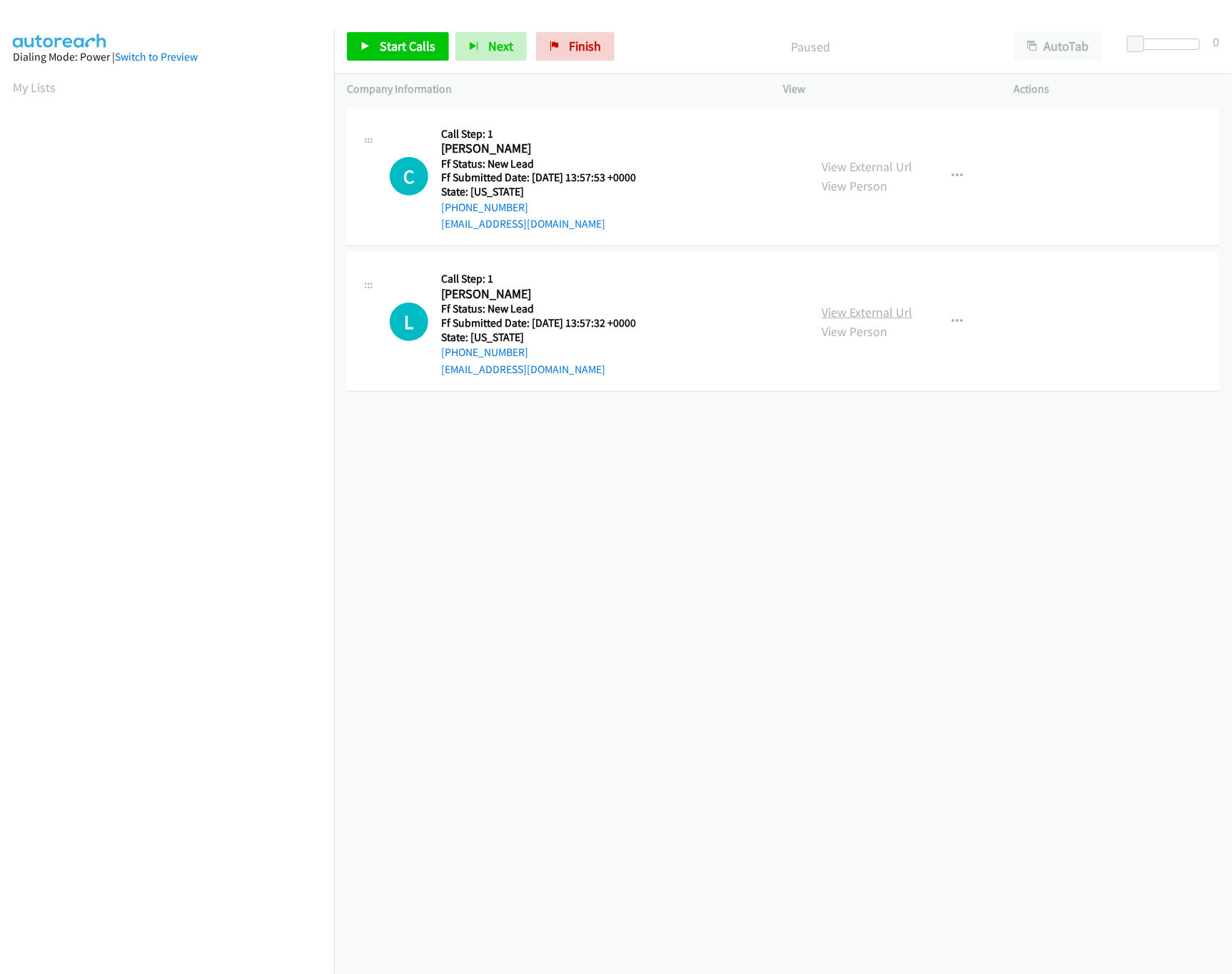
click at [859, 311] on link "View External Url" at bounding box center [867, 312] width 90 height 16
click at [408, 39] on span "Start Calls" at bounding box center [408, 46] width 56 height 16
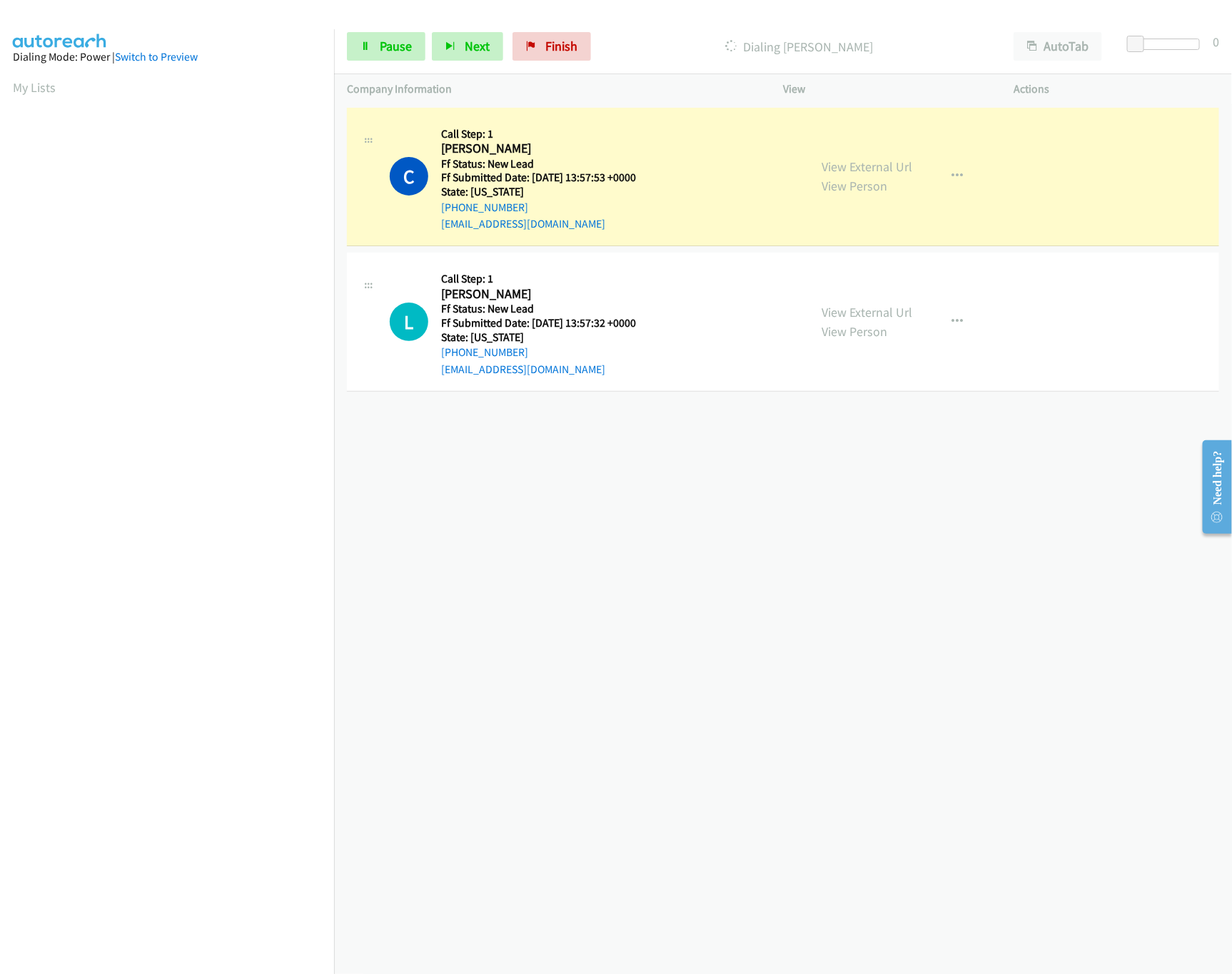
click at [516, 497] on div "+1 415-964-1034 Call failed - Please reload the list and try again The Callbar …" at bounding box center [783, 539] width 898 height 870
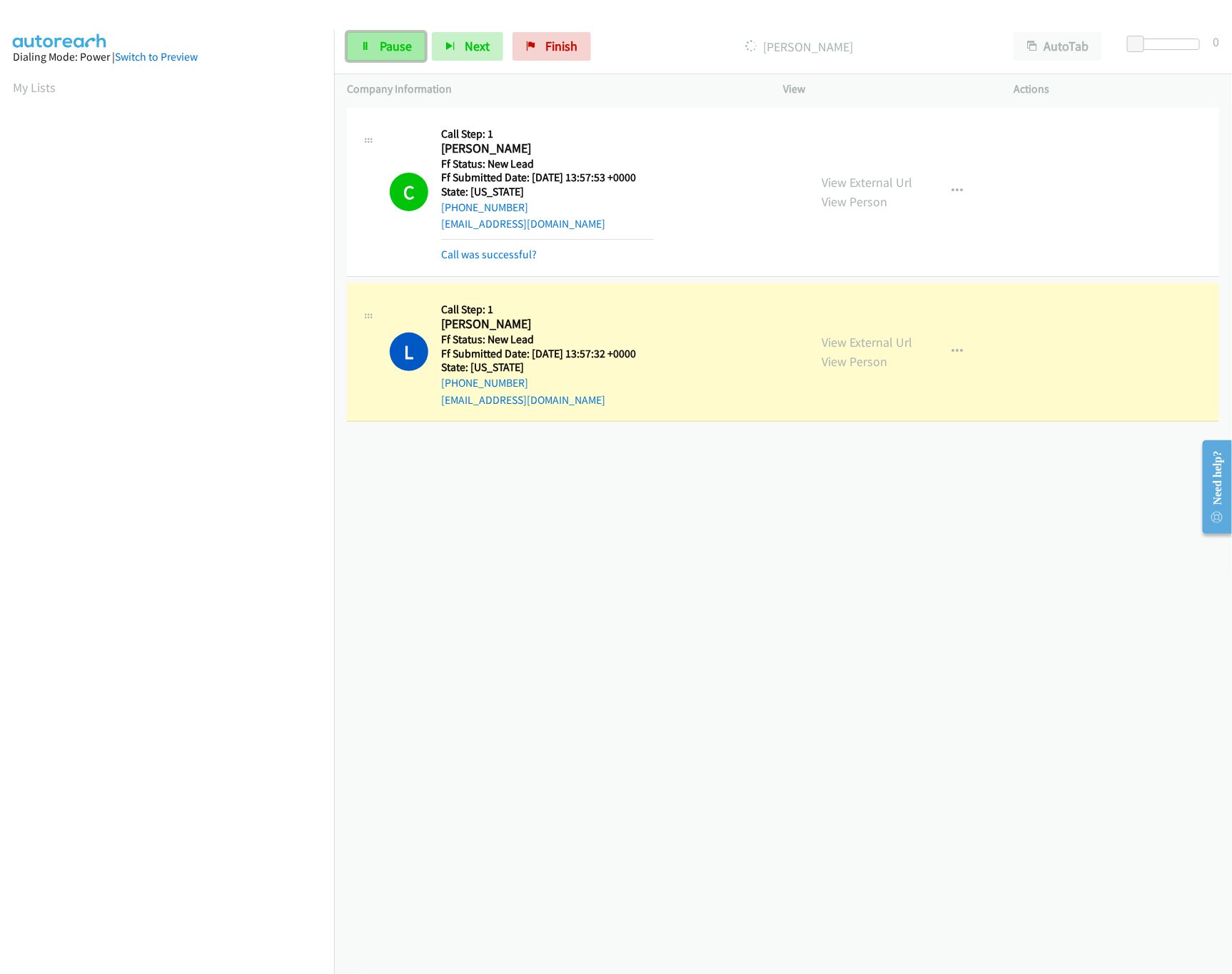
click at [387, 48] on span "Pause" at bounding box center [396, 46] width 32 height 16
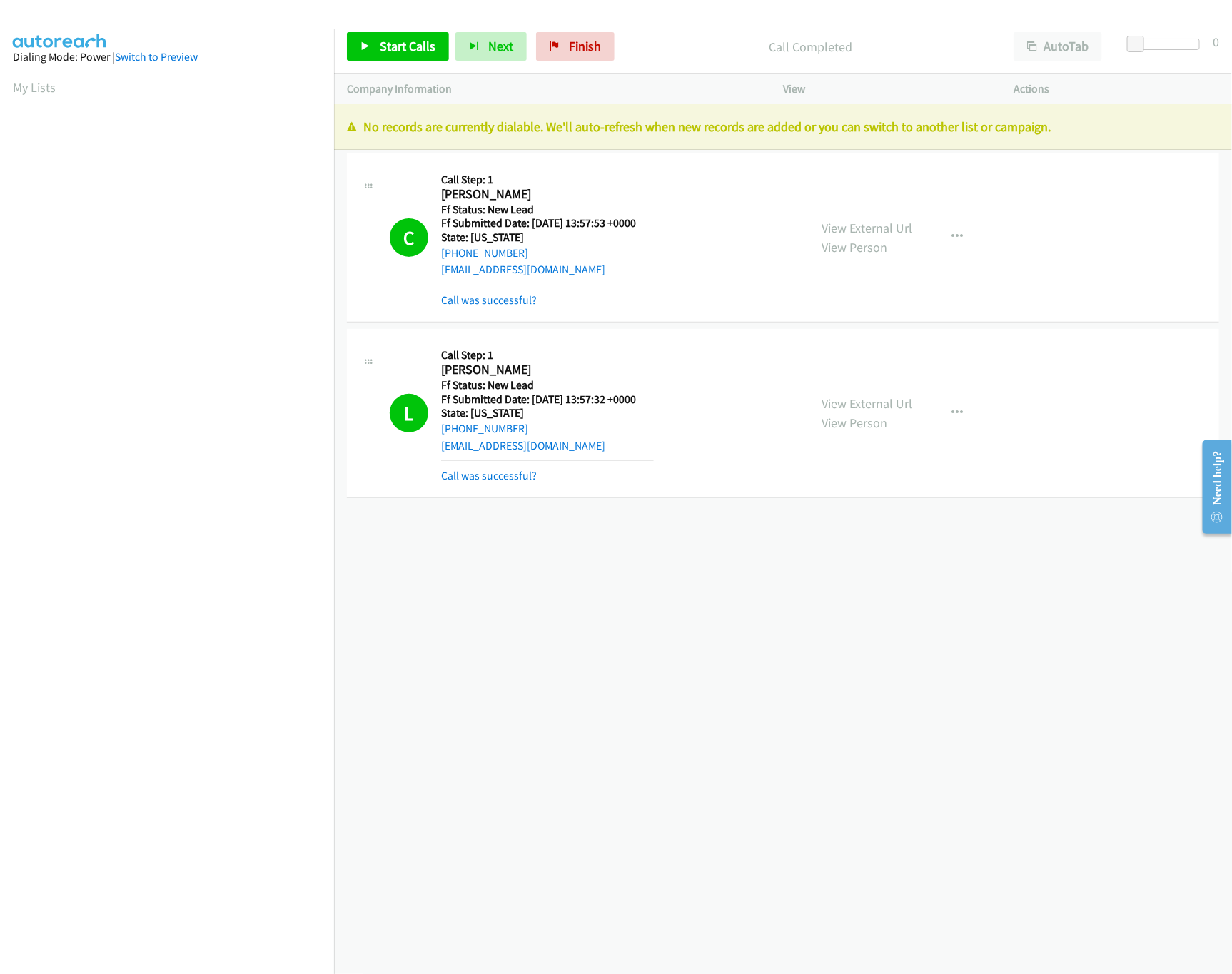
click at [617, 733] on div "+1 415-964-1034 Call failed - Please reload the list and try again The Callbar …" at bounding box center [783, 539] width 898 height 870
click at [490, 705] on div "+1 415-964-1034 Call failed - Please reload the list and try again The Callbar …" at bounding box center [783, 539] width 898 height 870
click at [575, 46] on span "Finish" at bounding box center [585, 46] width 32 height 16
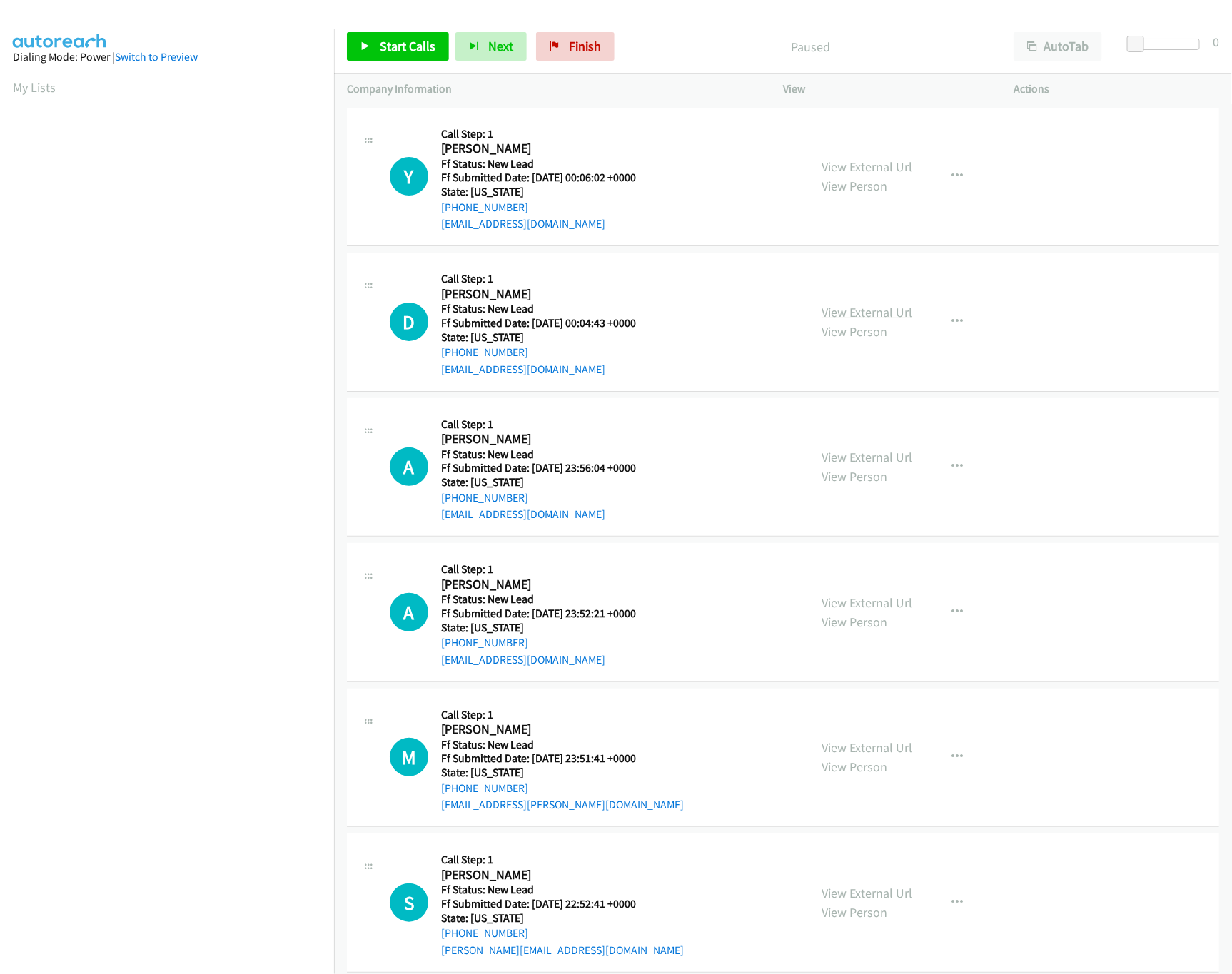
click at [863, 311] on link "View External Url" at bounding box center [867, 312] width 90 height 16
click at [880, 162] on link "View External Url" at bounding box center [867, 166] width 90 height 16
drag, startPoint x: 399, startPoint y: 45, endPoint x: 401, endPoint y: 26, distance: 19.1
click at [399, 45] on span "Start Calls" at bounding box center [408, 46] width 56 height 16
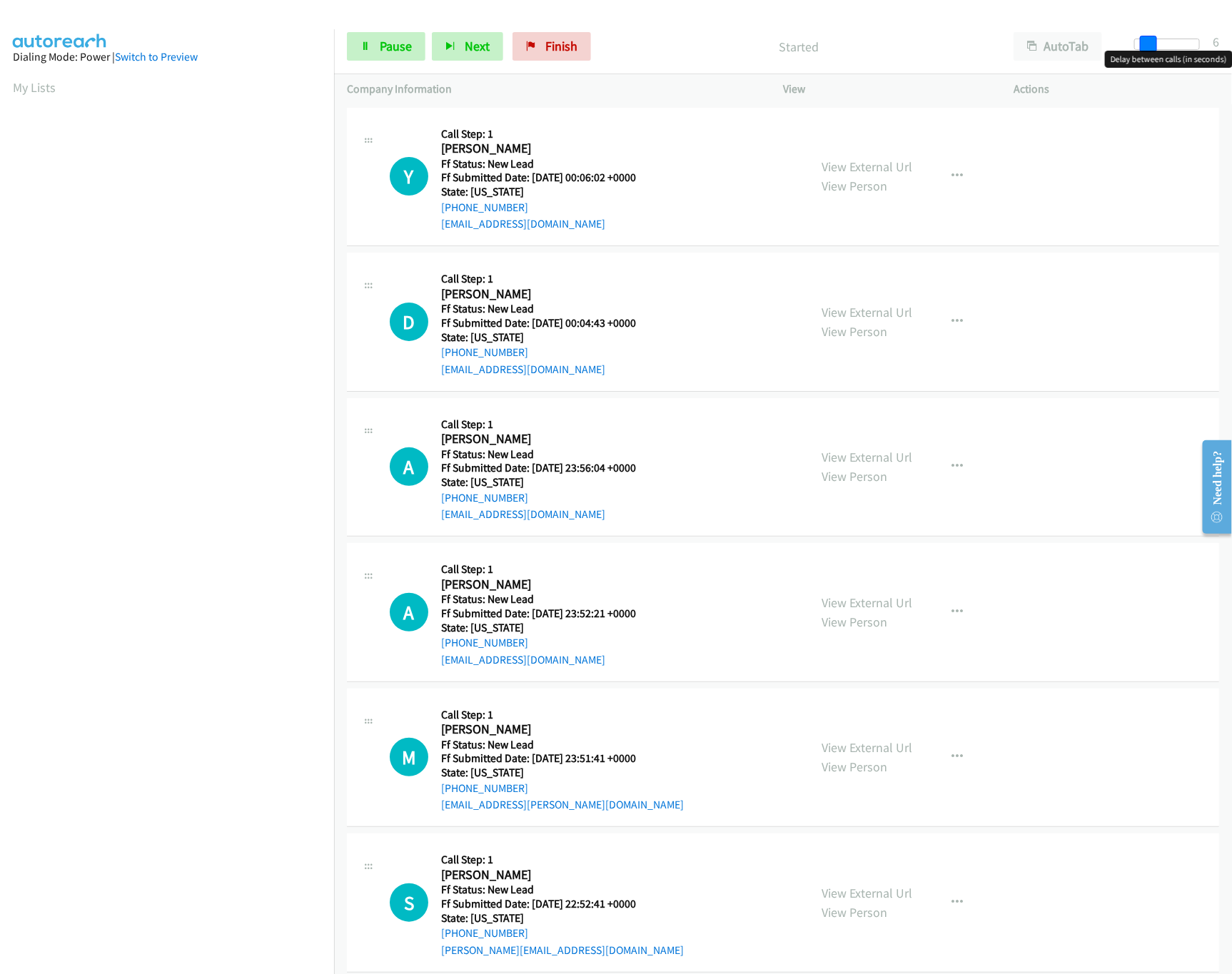
drag, startPoint x: 1137, startPoint y: 46, endPoint x: 1148, endPoint y: 46, distance: 11.0
click at [1148, 46] on span at bounding box center [1148, 44] width 17 height 17
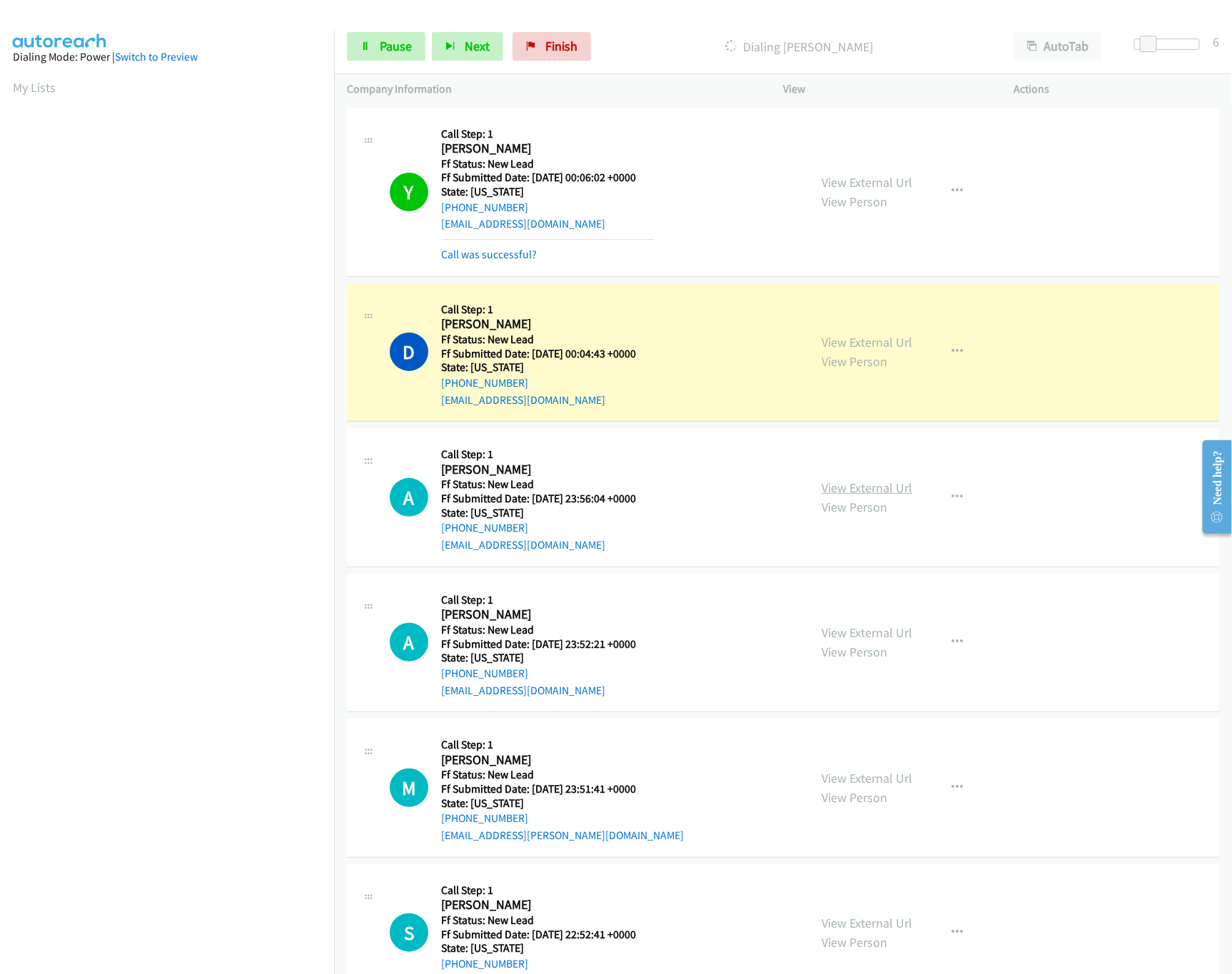
click at [844, 488] on link "View External Url" at bounding box center [867, 487] width 90 height 16
drag, startPoint x: 1150, startPoint y: 41, endPoint x: 1168, endPoint y: 47, distance: 19.0
click at [1168, 47] on span at bounding box center [1161, 44] width 17 height 17
click at [844, 637] on link "View External Url" at bounding box center [867, 632] width 90 height 16
click at [1153, 43] on span at bounding box center [1161, 44] width 17 height 17
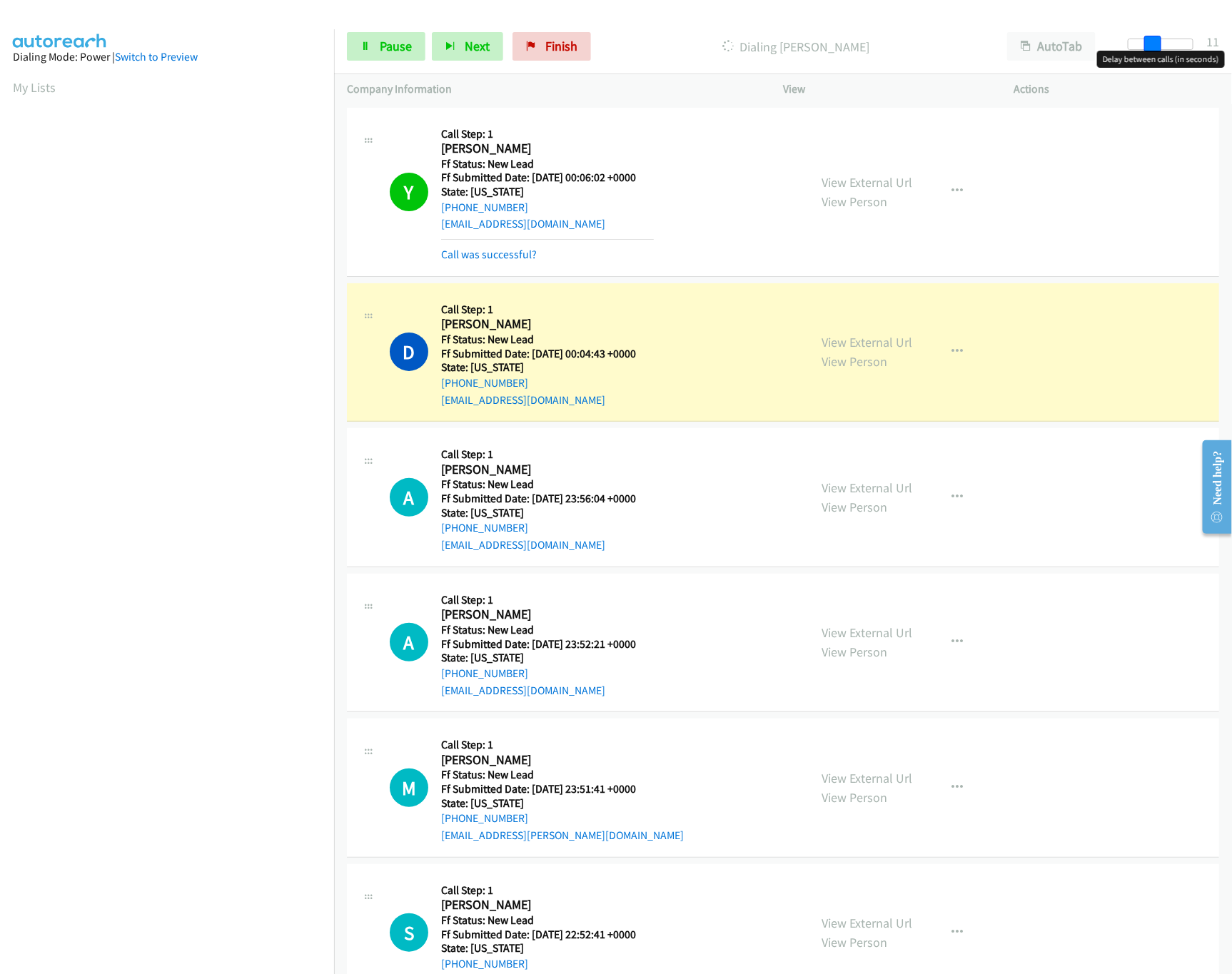
drag, startPoint x: 1153, startPoint y: 45, endPoint x: 1143, endPoint y: 48, distance: 10.4
click at [1144, 48] on span at bounding box center [1153, 44] width 17 height 17
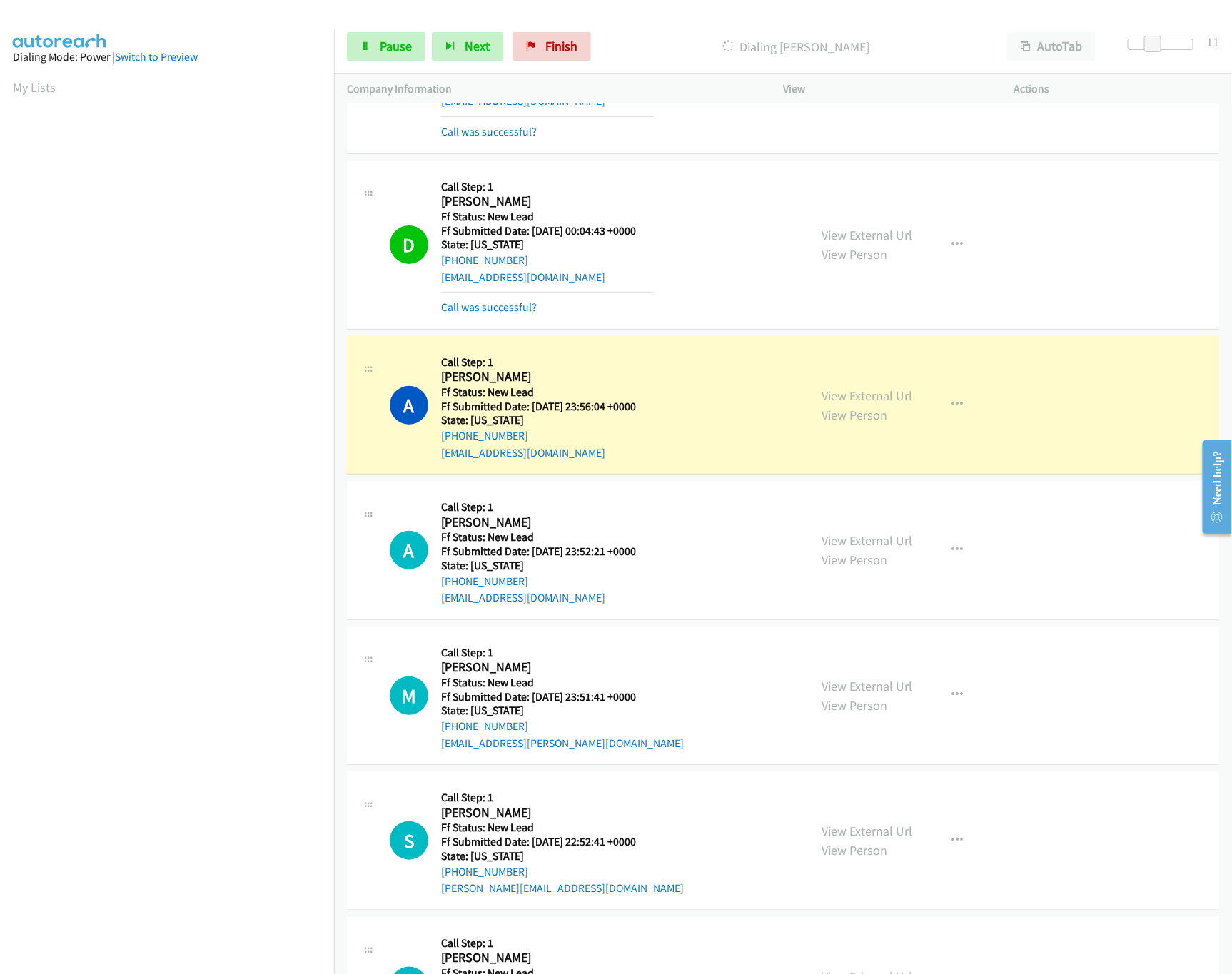
scroll to position [286, 0]
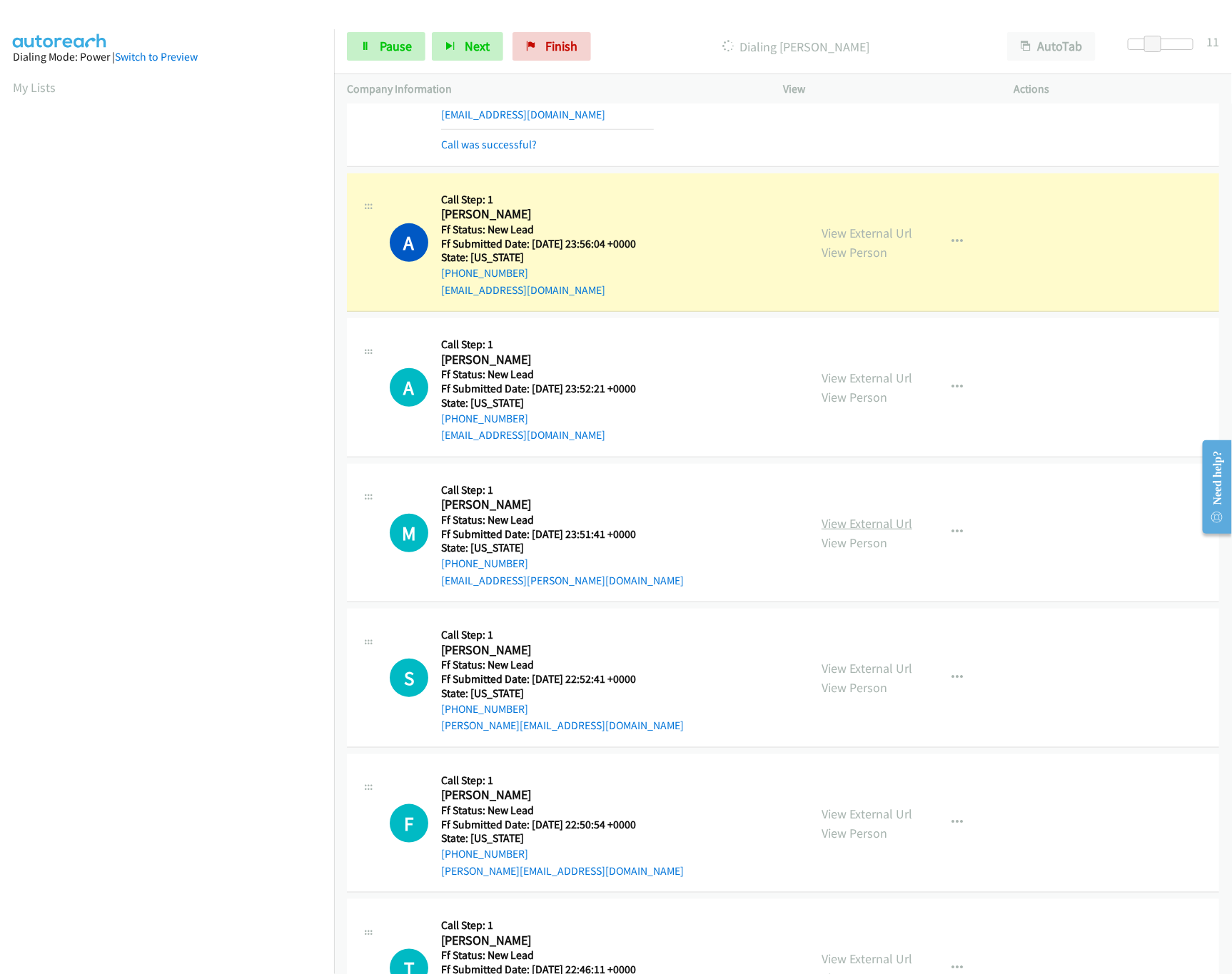
click at [855, 528] on link "View External Url" at bounding box center [867, 523] width 90 height 16
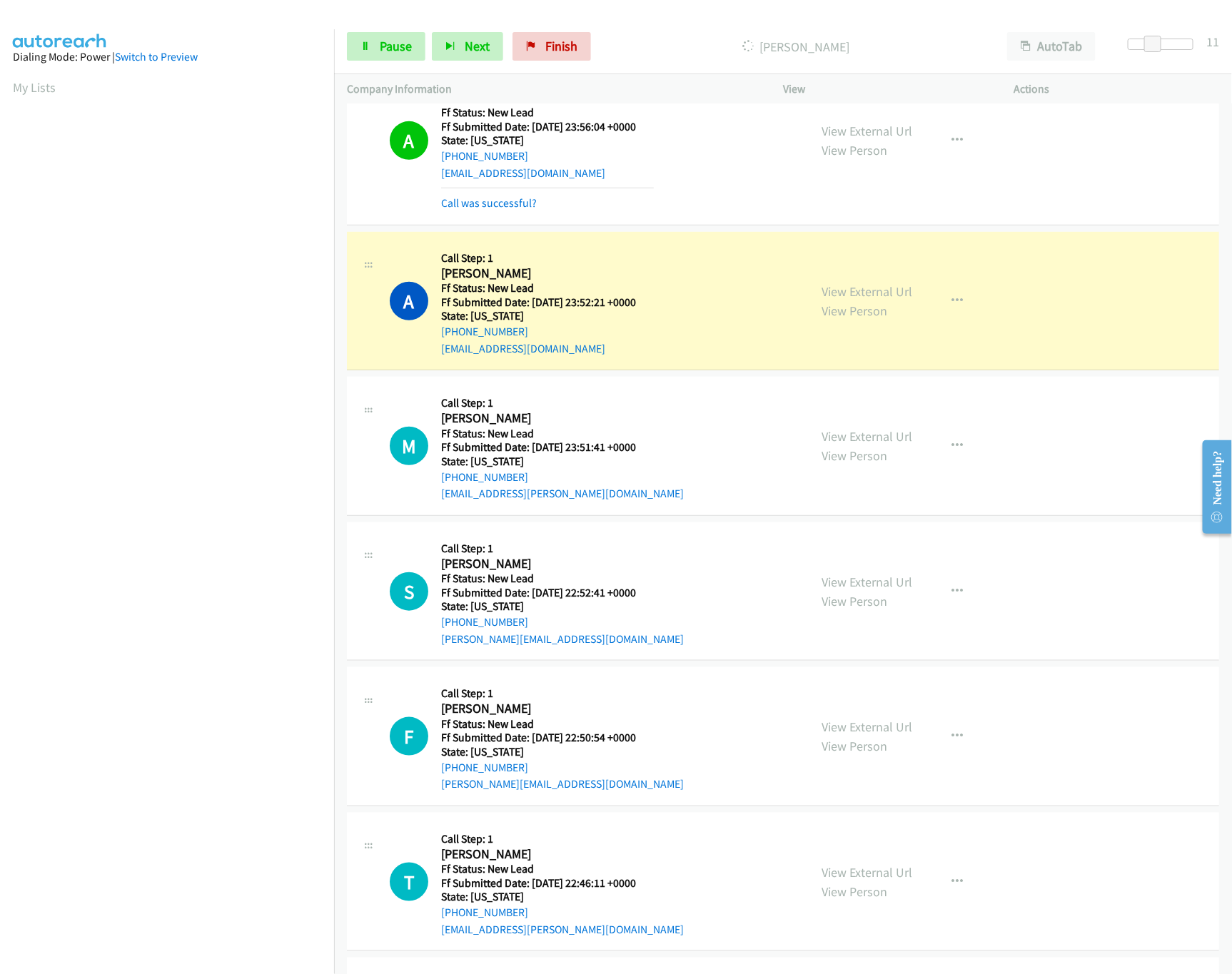
scroll to position [571, 0]
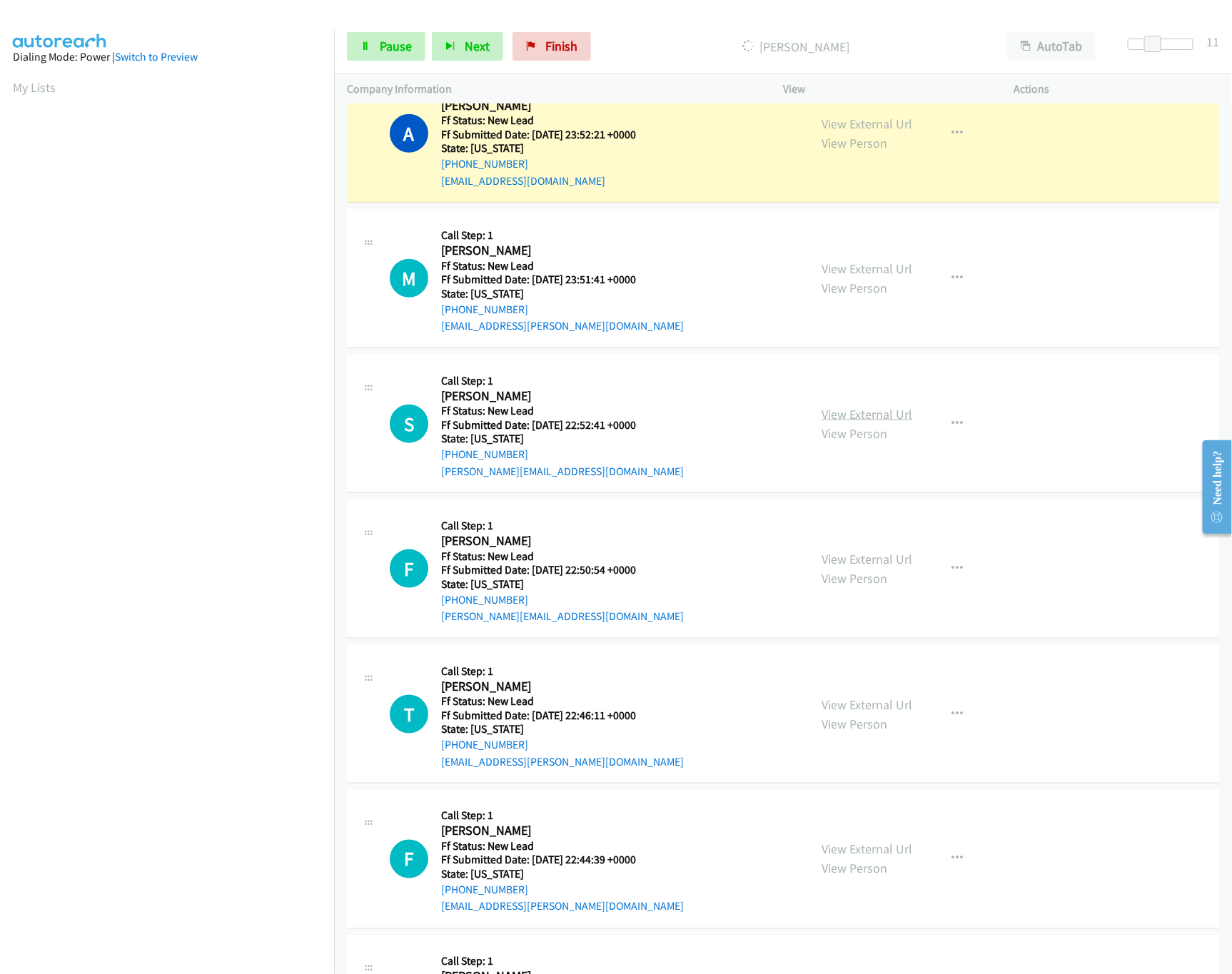
click at [873, 420] on link "View External Url" at bounding box center [867, 413] width 90 height 16
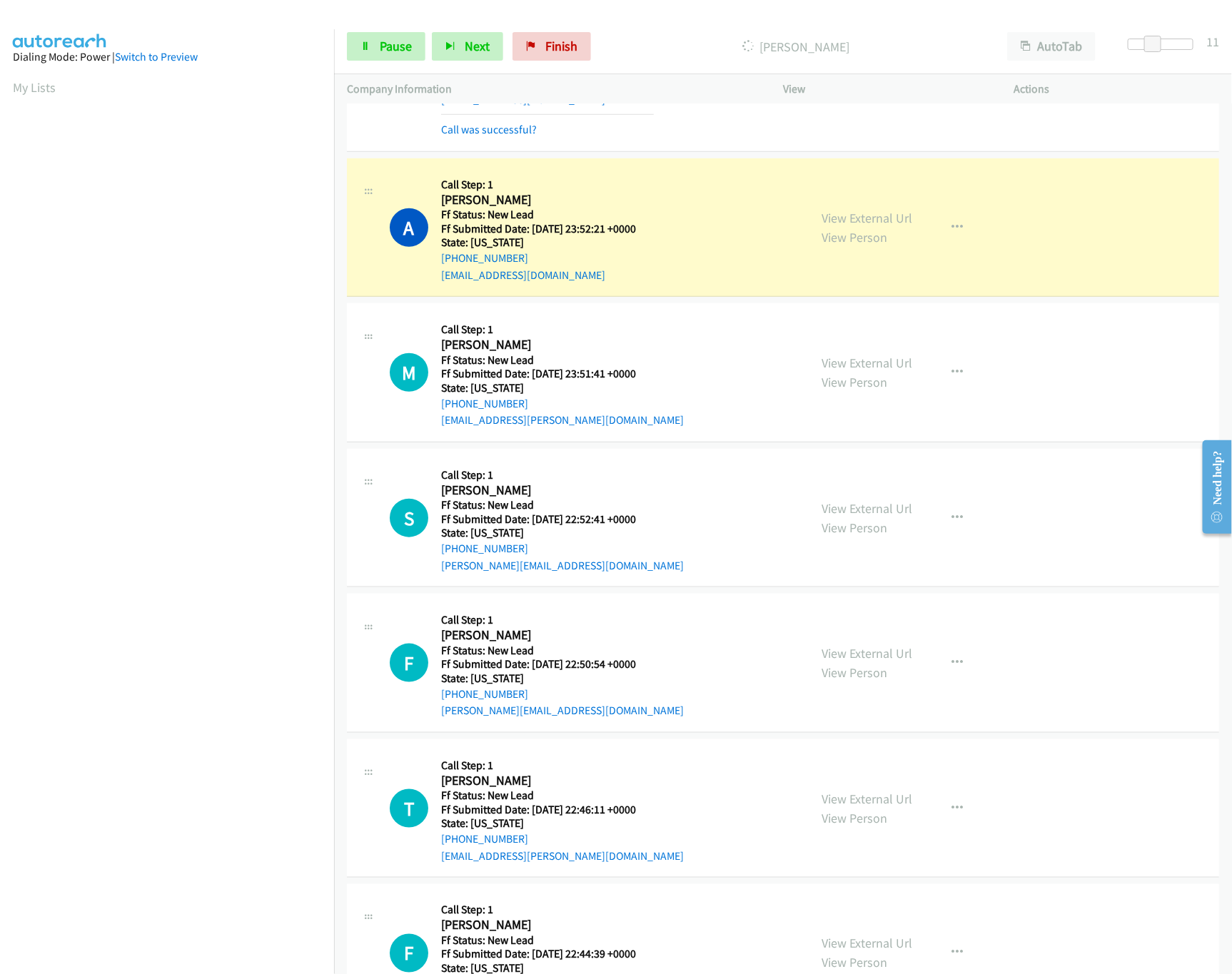
scroll to position [429, 0]
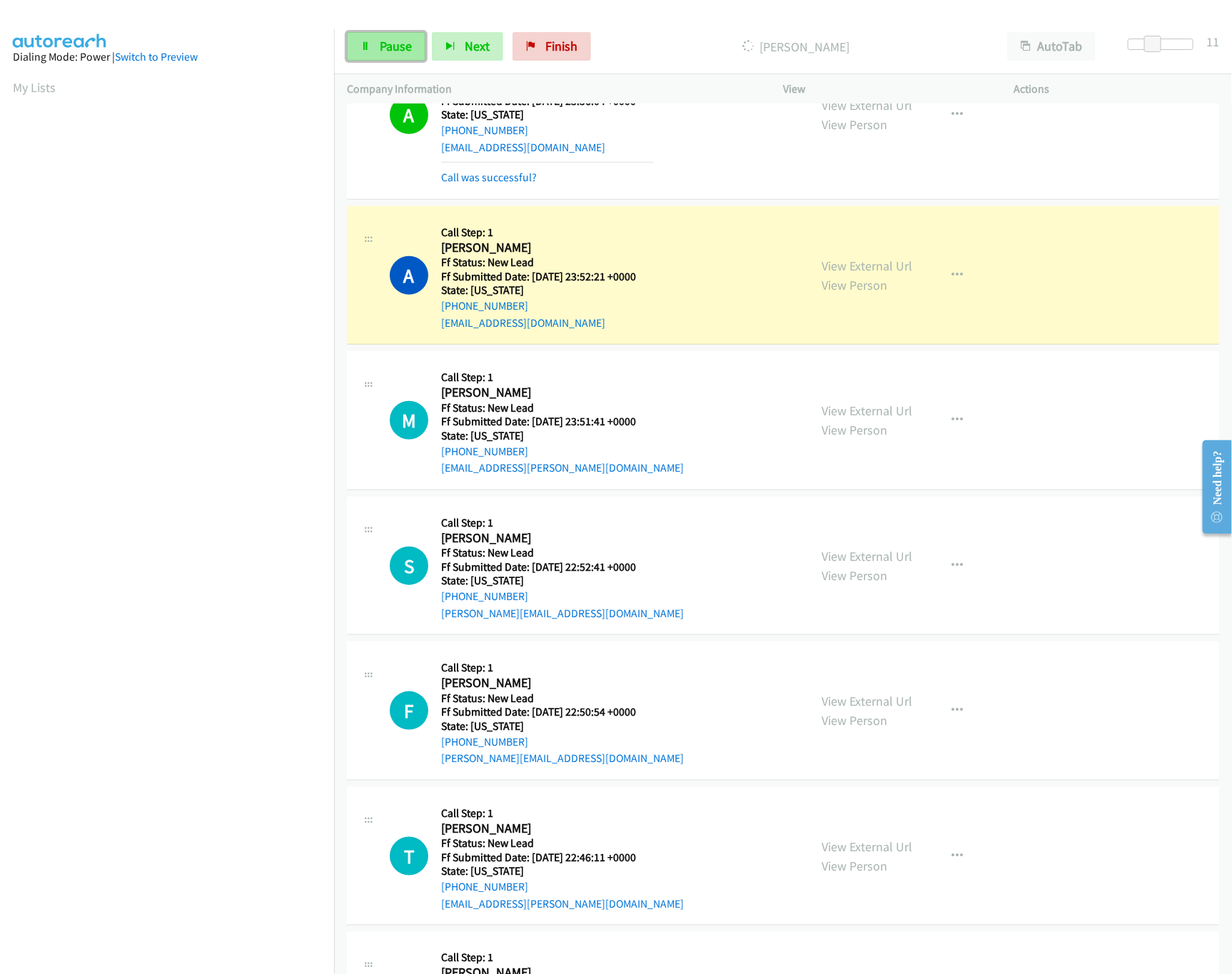
click at [381, 48] on link "Pause" at bounding box center [386, 47] width 79 height 29
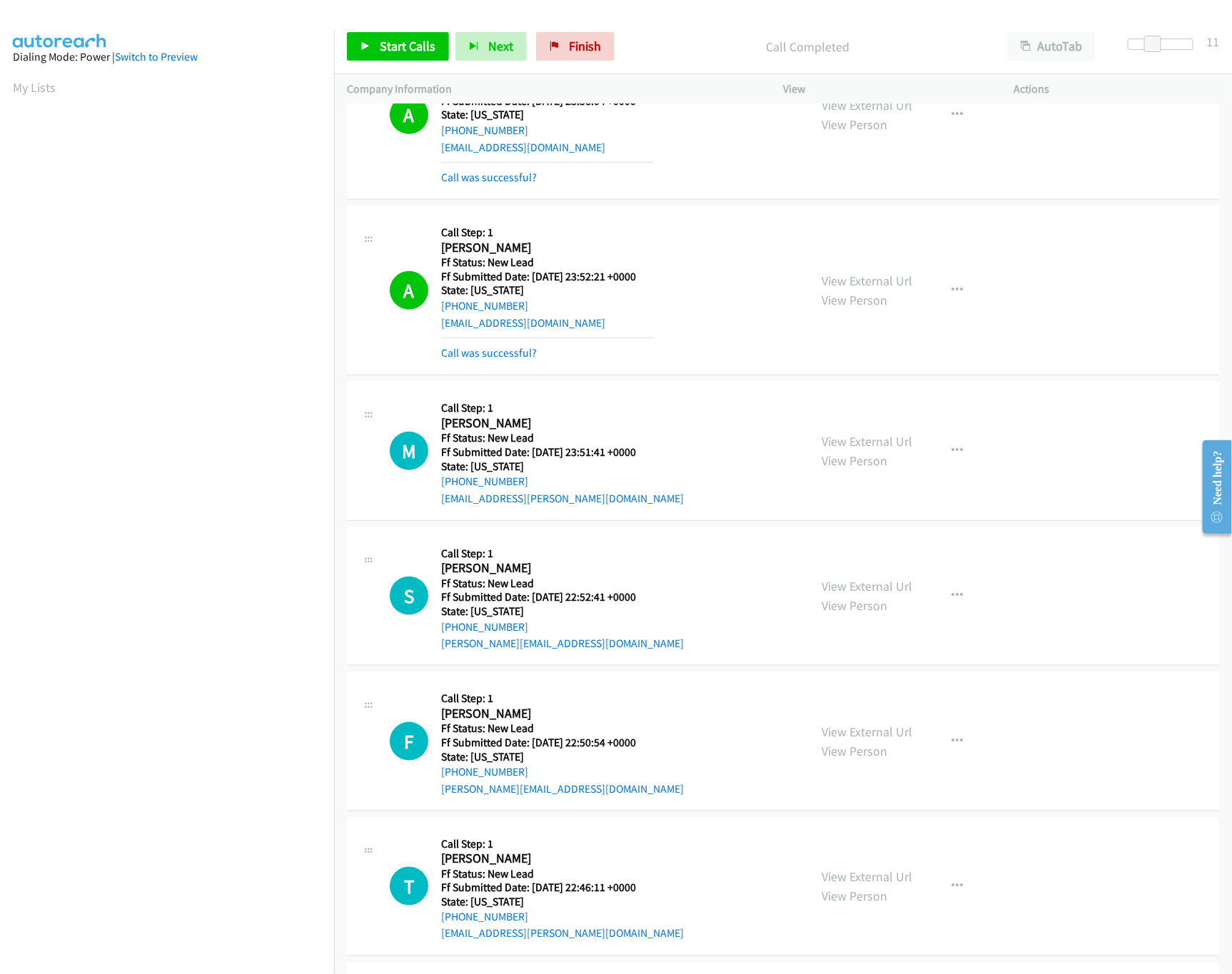
click at [412, 22] on div "Start Calls Pause Next Finish Call Completed AutoTab AutoTab 11" at bounding box center [783, 47] width 898 height 55
click at [410, 54] on link "Start Calls" at bounding box center [397, 47] width 102 height 29
click at [403, 41] on span "Pause" at bounding box center [396, 46] width 32 height 16
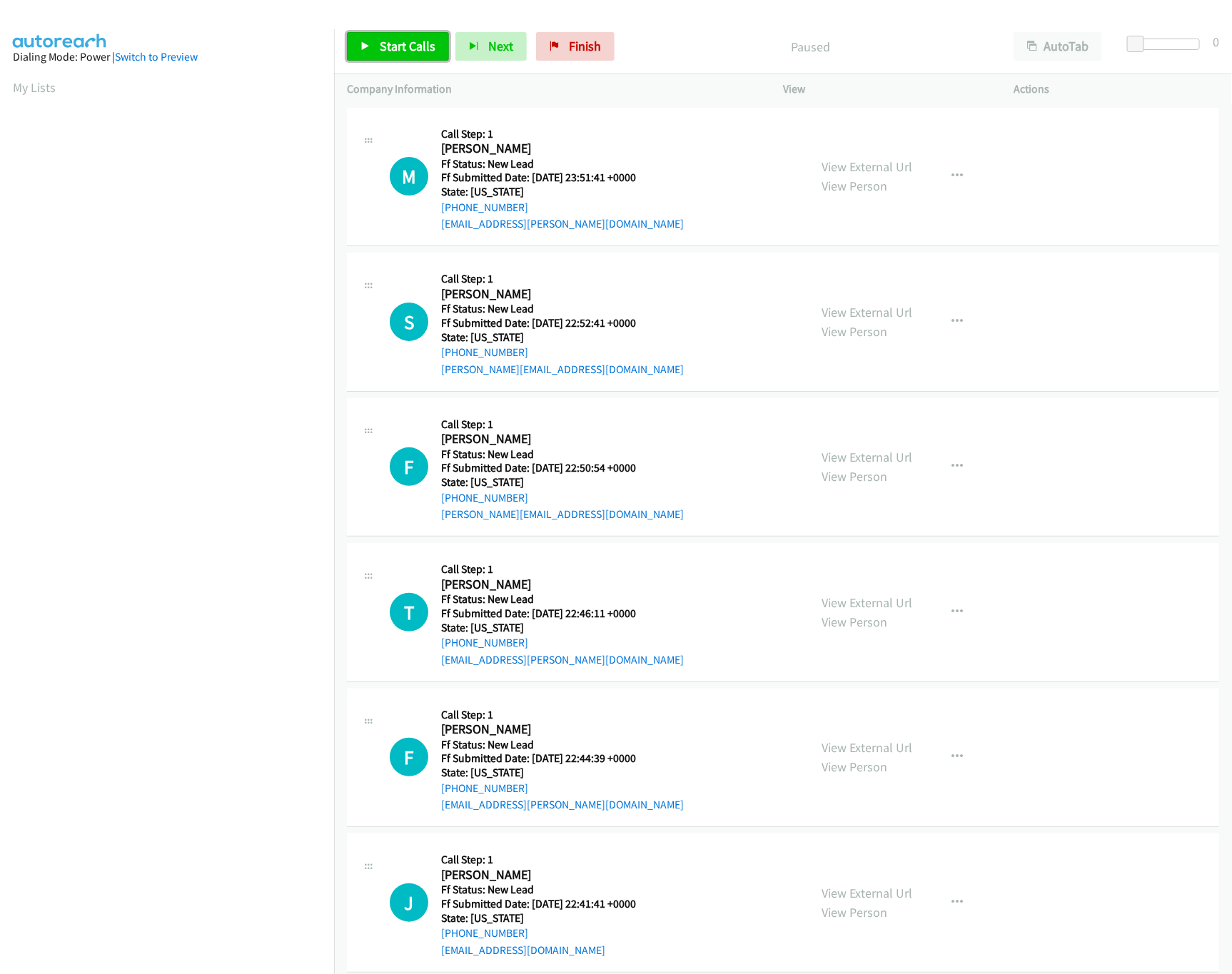
click at [401, 61] on link "Start Calls" at bounding box center [397, 47] width 102 height 29
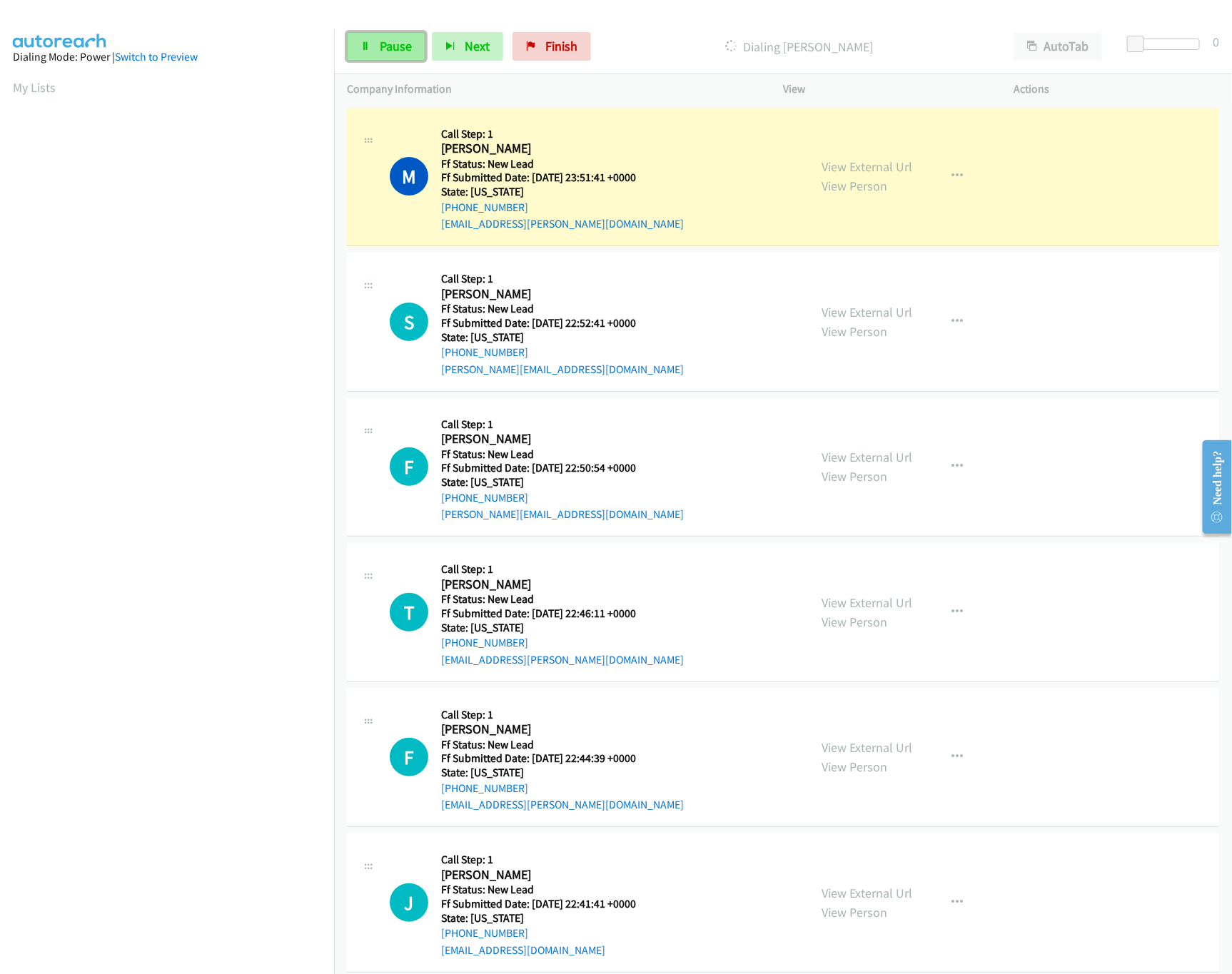
click at [366, 56] on link "Pause" at bounding box center [386, 47] width 79 height 29
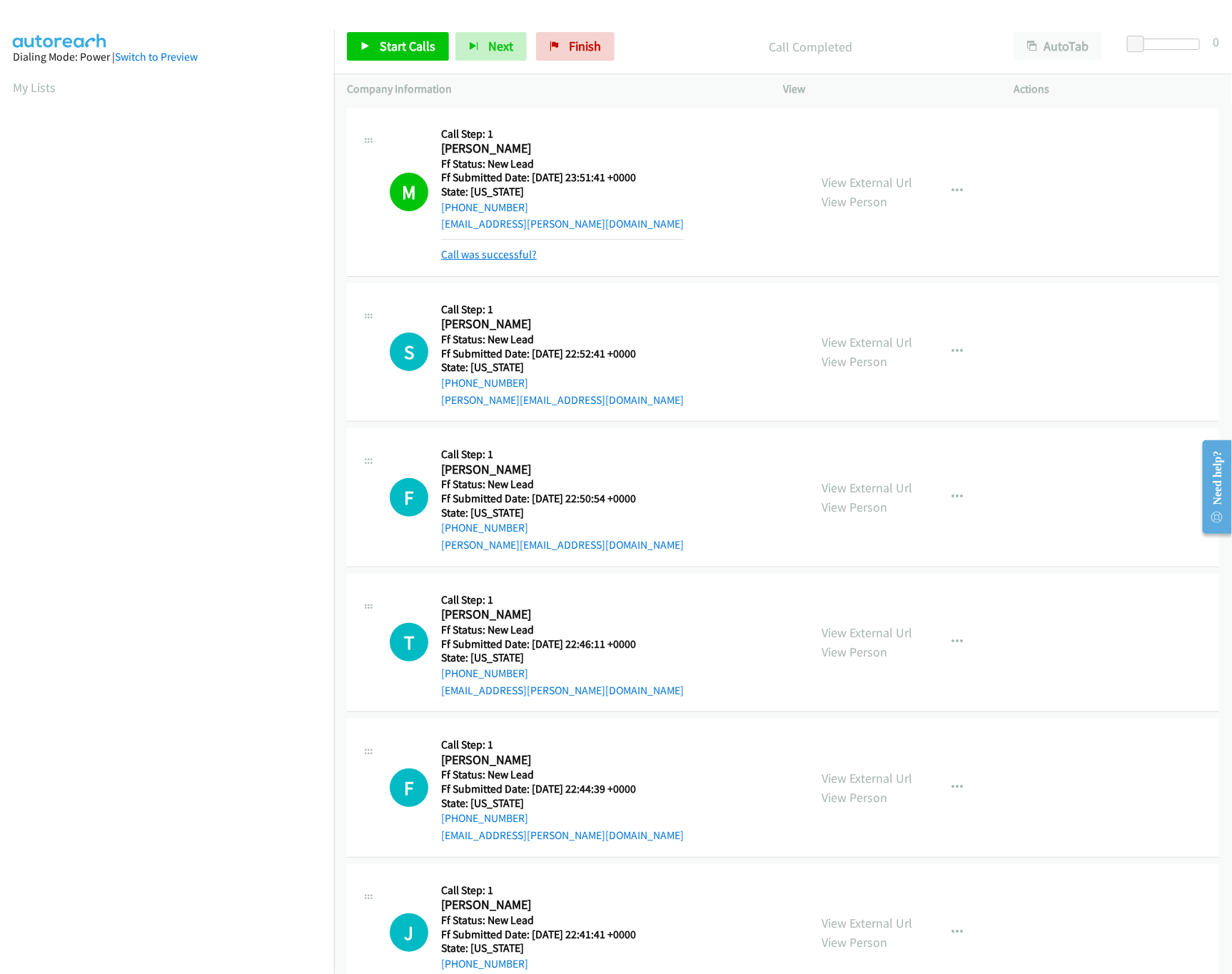
click at [487, 257] on link "Call was successful?" at bounding box center [489, 254] width 96 height 14
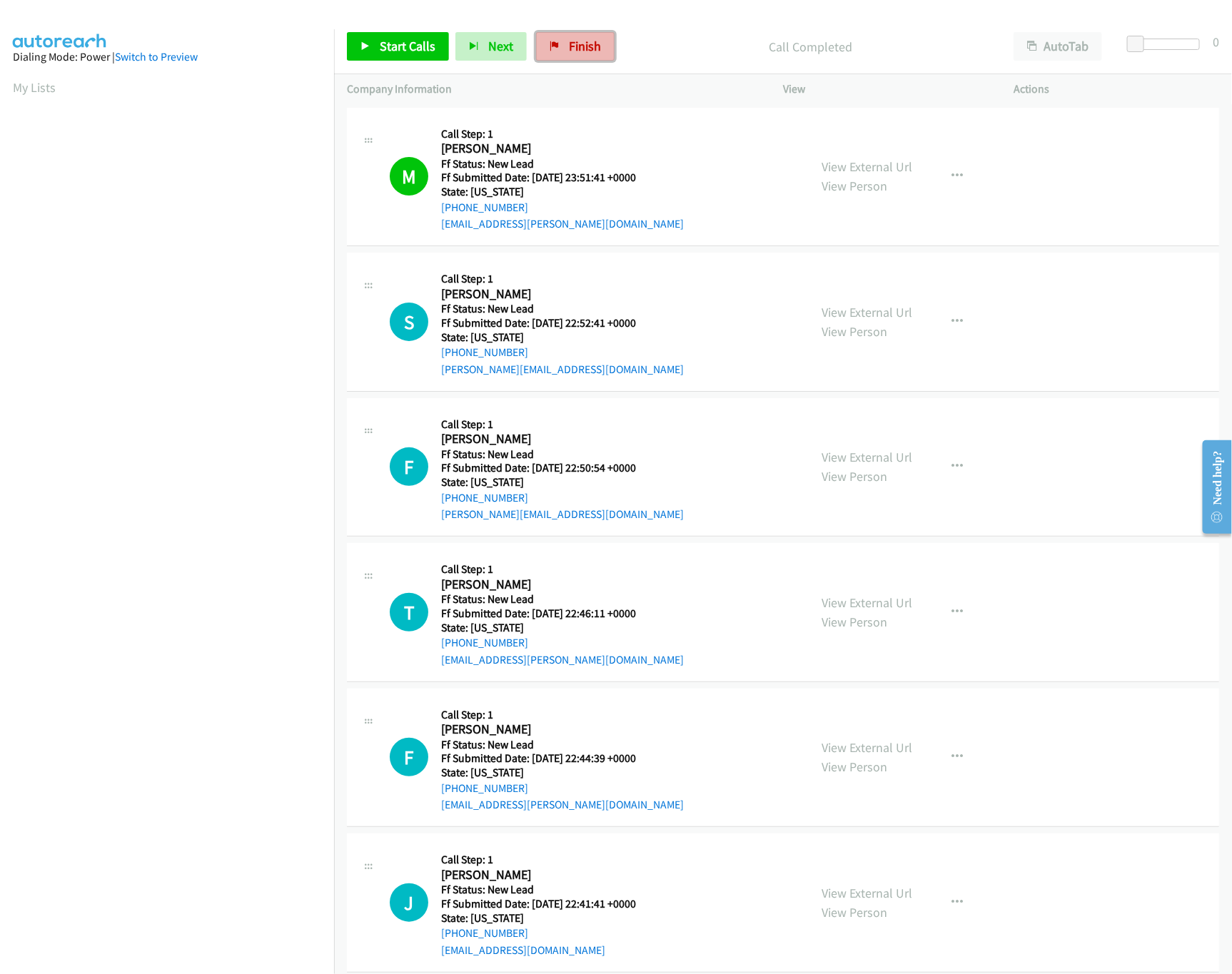
click at [561, 45] on link "Finish" at bounding box center [575, 47] width 79 height 29
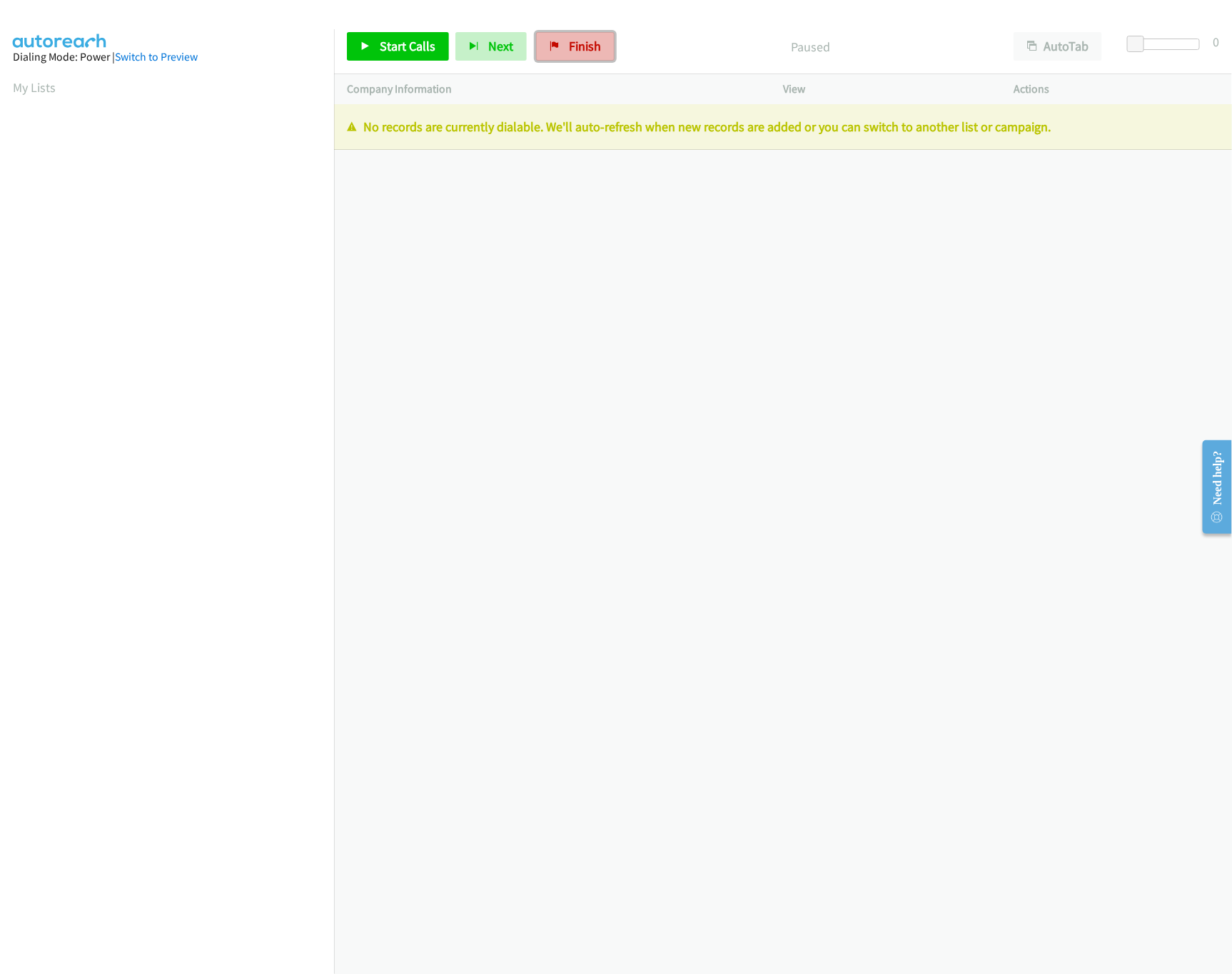
click at [563, 57] on link "Finish" at bounding box center [575, 47] width 79 height 29
click at [616, 47] on div "Start Calls Pause Next Finish" at bounding box center [484, 47] width 274 height 29
click at [572, 47] on span "Finish" at bounding box center [585, 46] width 32 height 16
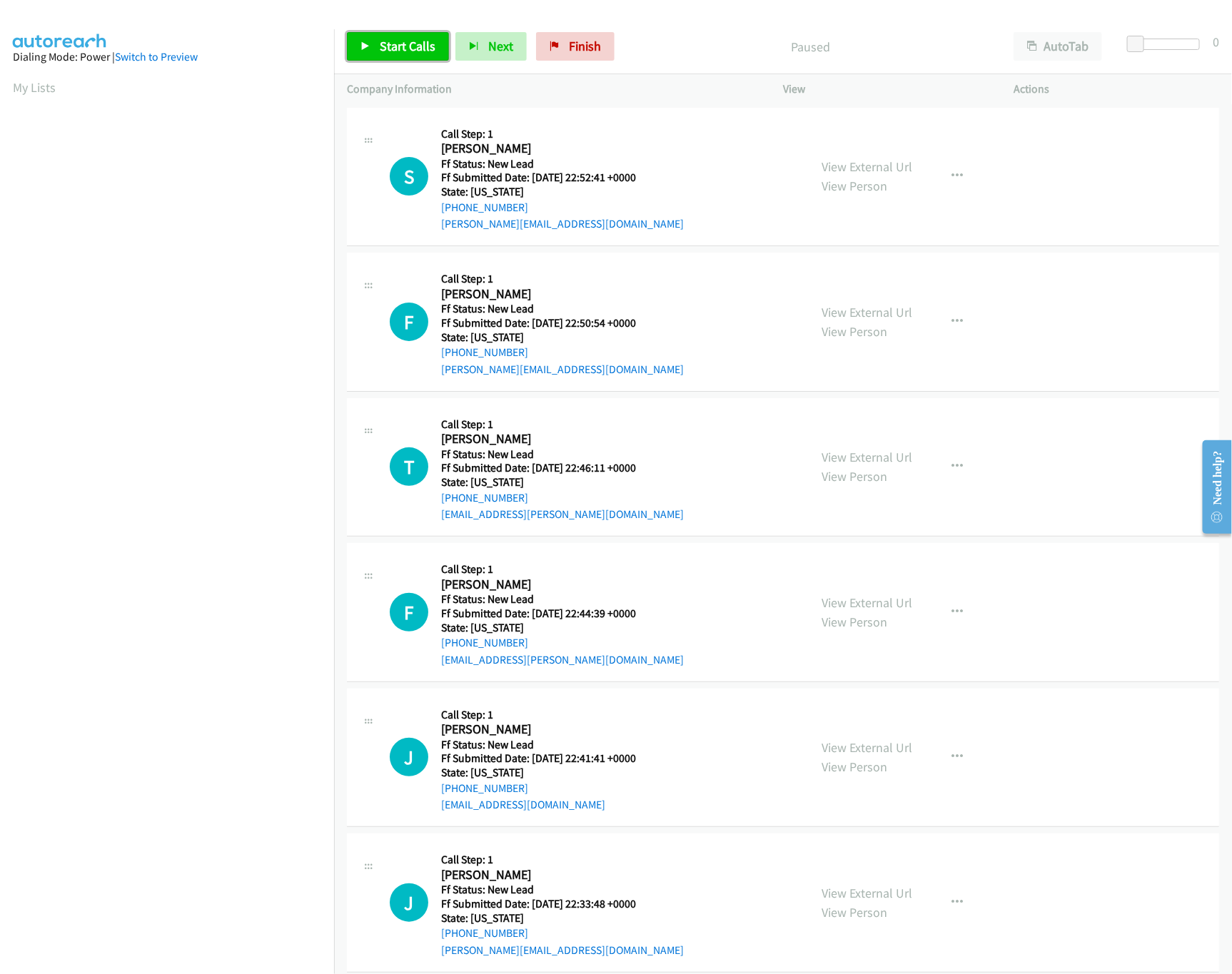
click at [407, 43] on span "Start Calls" at bounding box center [408, 46] width 56 height 16
click at [846, 161] on link "View External Url" at bounding box center [867, 166] width 90 height 16
click at [380, 52] on link "Pause" at bounding box center [386, 47] width 79 height 29
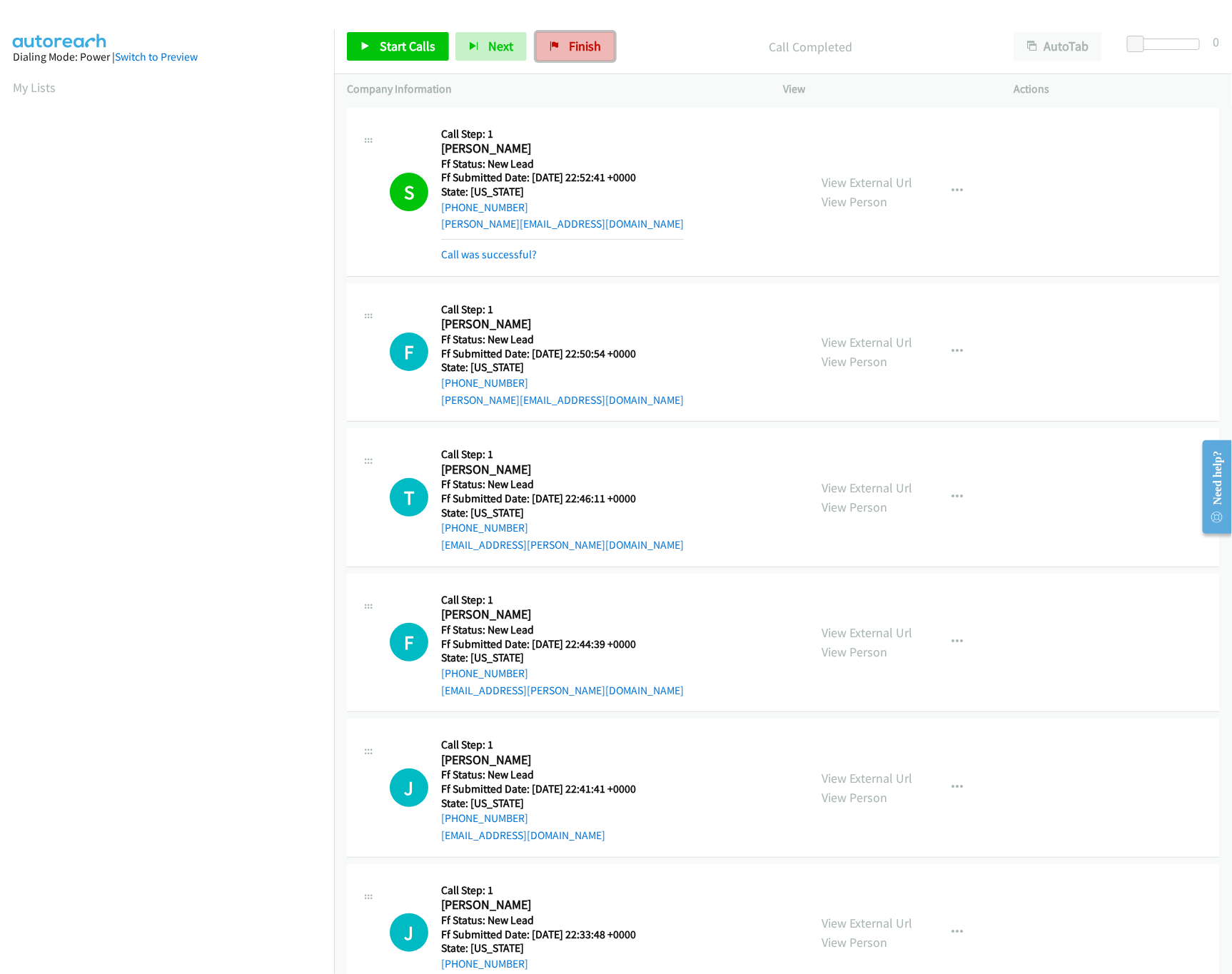
click at [589, 37] on link "Finish" at bounding box center [575, 47] width 79 height 29
